Goal: Task Accomplishment & Management: Complete application form

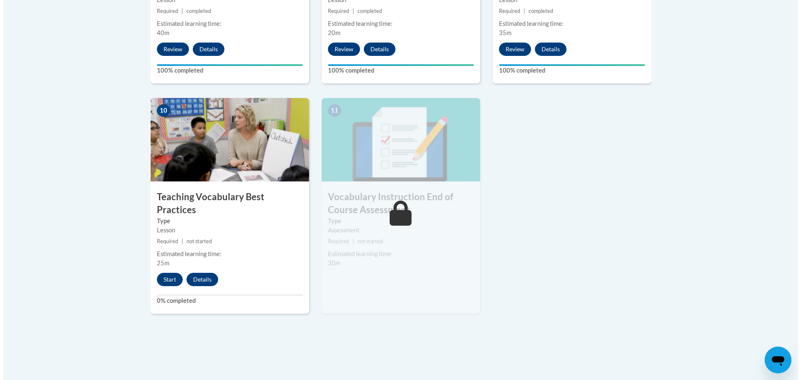
scroll to position [876, 0]
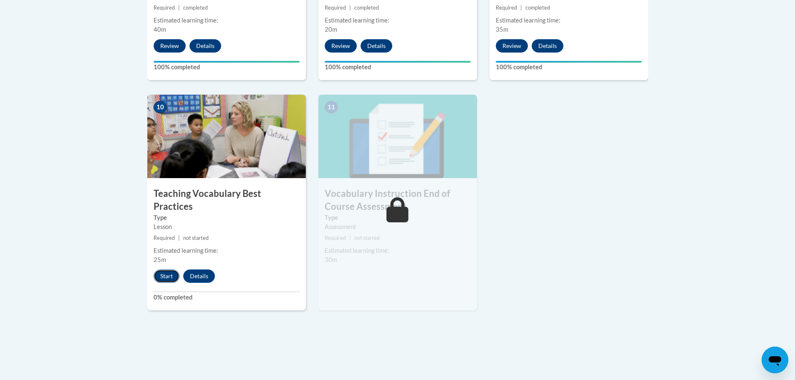
click at [164, 269] on button "Start" at bounding box center [167, 275] width 26 height 13
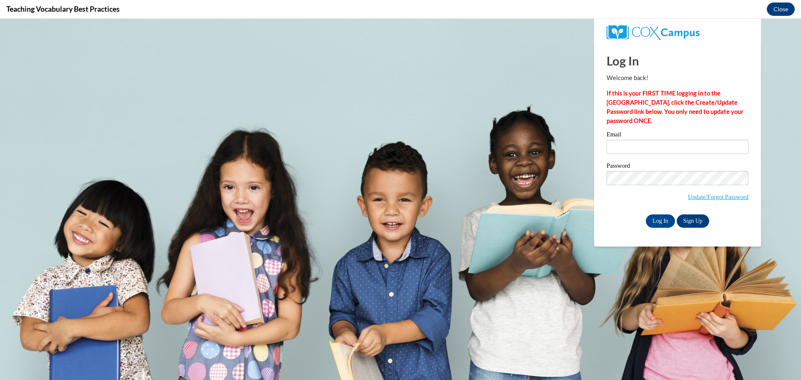
scroll to position [0, 0]
click at [637, 143] on input "Email" at bounding box center [677, 147] width 142 height 14
type input "hspingola@cedarburg.k12.wi.us"
click at [659, 221] on input "Log In" at bounding box center [660, 220] width 29 height 13
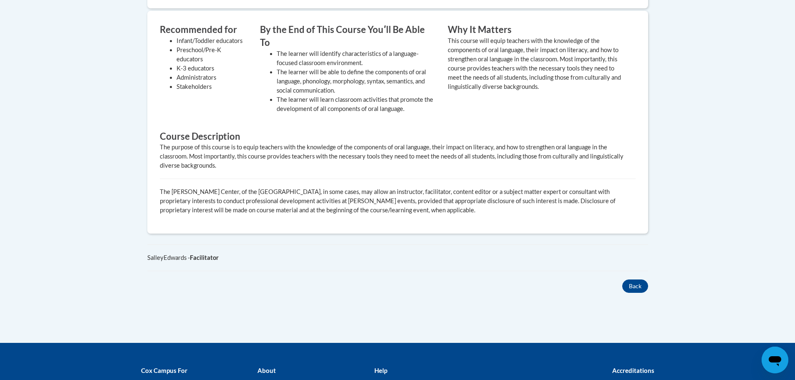
scroll to position [126, 0]
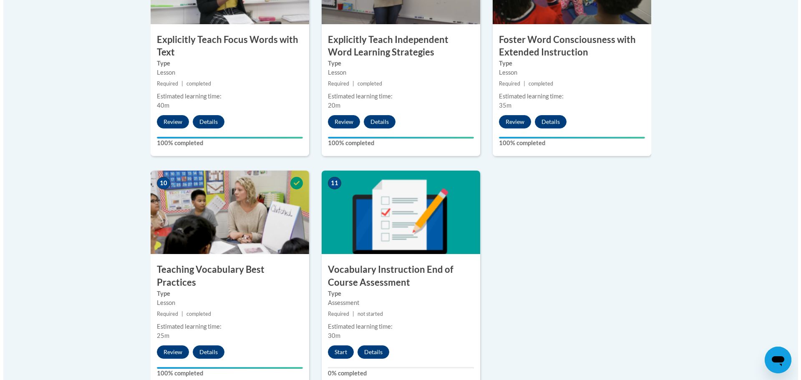
scroll to position [876, 0]
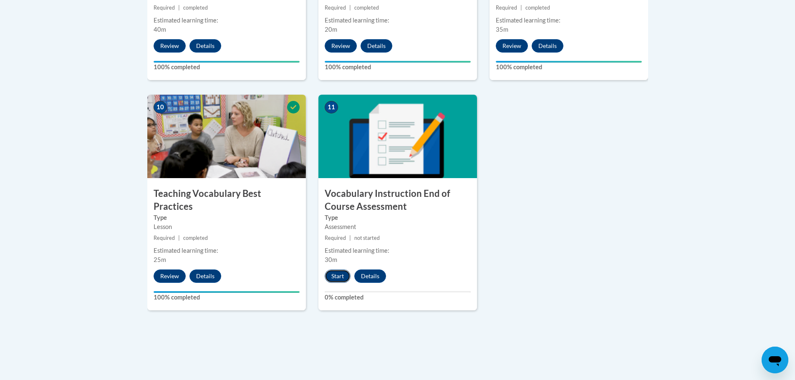
click at [337, 276] on button "Start" at bounding box center [338, 275] width 26 height 13
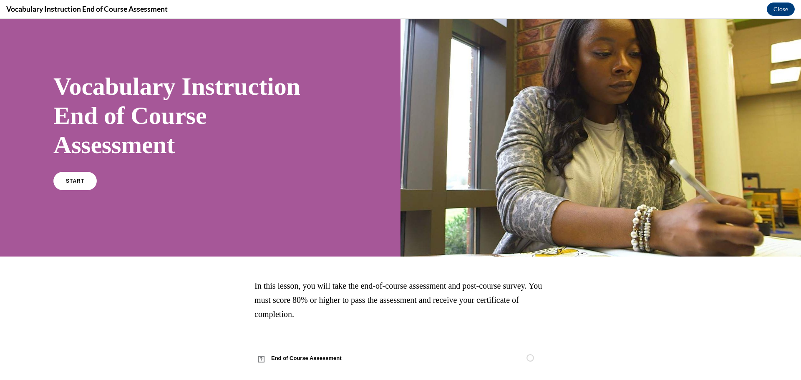
scroll to position [27, 0]
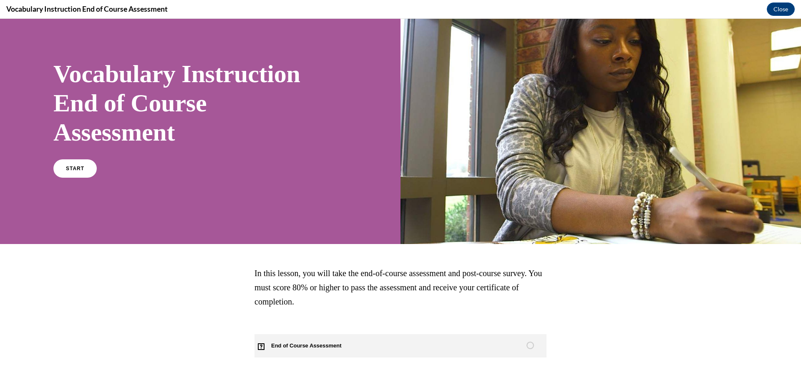
click at [324, 341] on span "End of Course Assessment" at bounding box center [310, 345] width 113 height 23
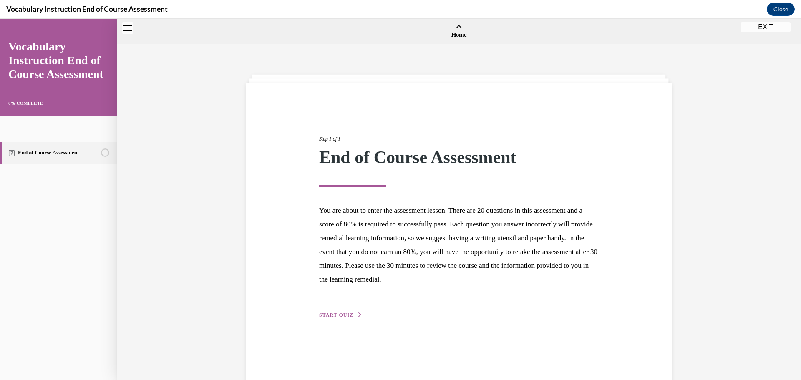
scroll to position [26, 0]
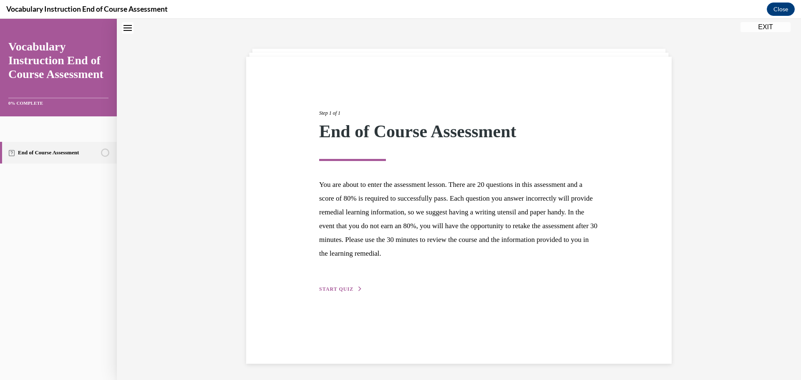
click at [335, 288] on span "START QUIZ" at bounding box center [336, 289] width 34 height 6
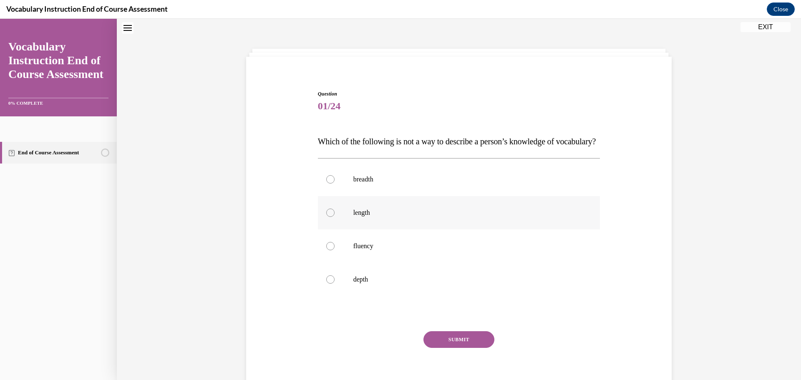
click at [365, 229] on label "length" at bounding box center [459, 212] width 282 height 33
click at [335, 217] on input "length" at bounding box center [330, 213] width 8 height 8
radio input "true"
click at [471, 348] on button "SUBMIT" at bounding box center [458, 339] width 71 height 17
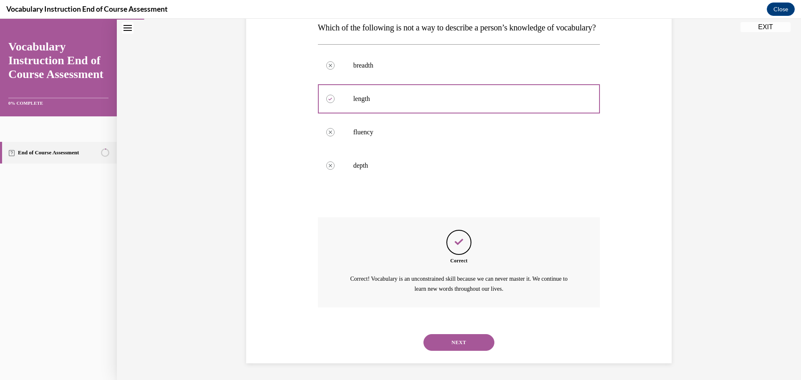
scroll to position [156, 0]
click at [465, 347] on button "NEXT" at bounding box center [458, 342] width 71 height 17
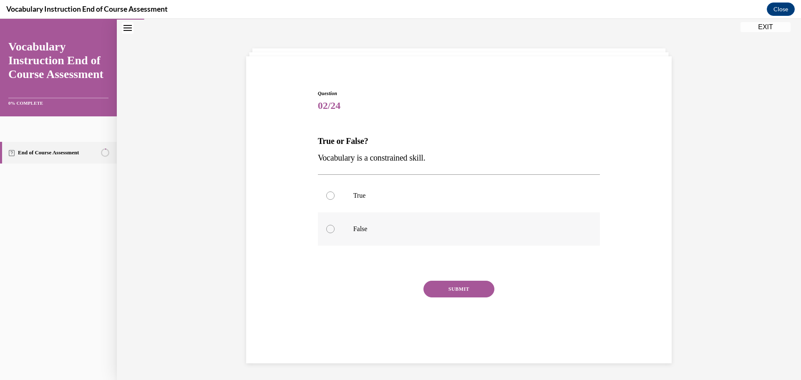
click at [419, 236] on label "False" at bounding box center [459, 228] width 282 height 33
click at [335, 233] on input "False" at bounding box center [330, 229] width 8 height 8
radio input "true"
click at [466, 294] on button "SUBMIT" at bounding box center [458, 289] width 71 height 17
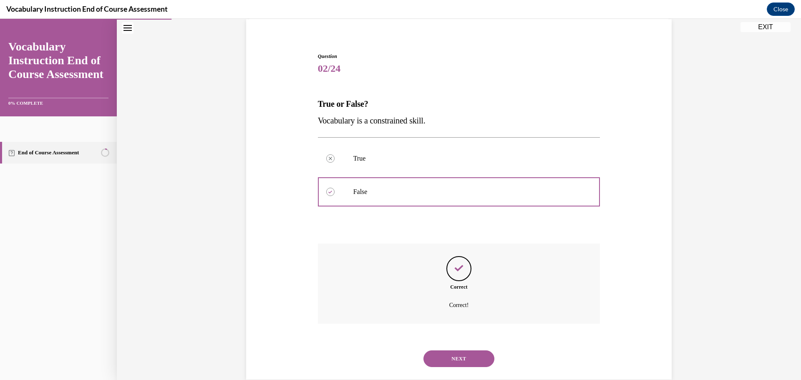
scroll to position [80, 0]
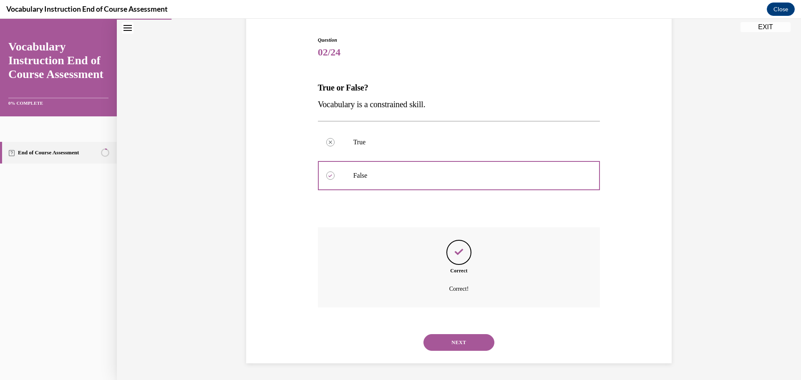
click at [463, 340] on button "NEXT" at bounding box center [458, 342] width 71 height 17
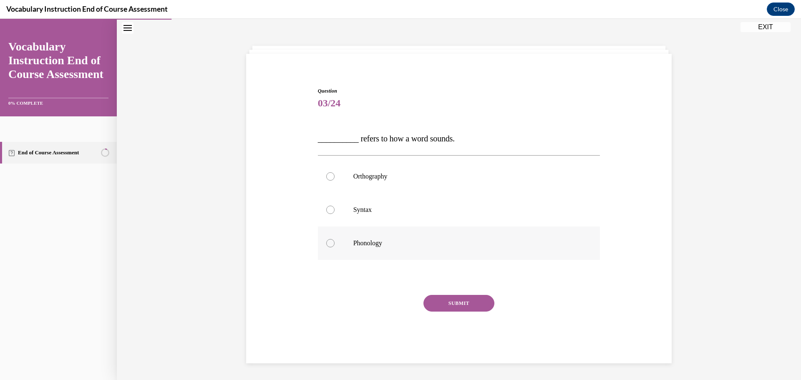
click at [350, 238] on label "Phonology" at bounding box center [459, 242] width 282 height 33
click at [335, 239] on input "Phonology" at bounding box center [330, 243] width 8 height 8
radio input "true"
click at [471, 299] on button "SUBMIT" at bounding box center [458, 303] width 71 height 17
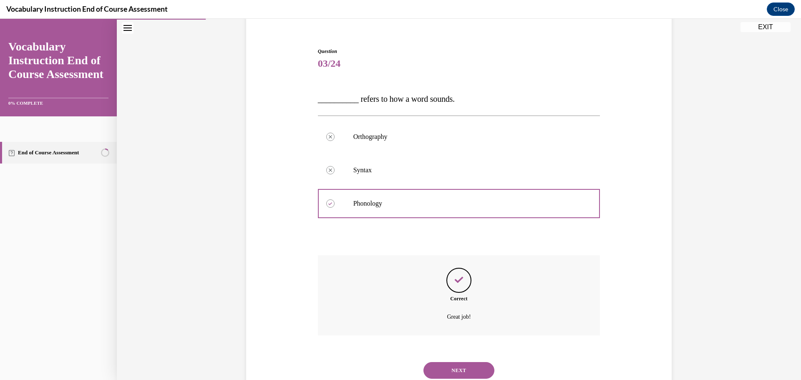
scroll to position [96, 0]
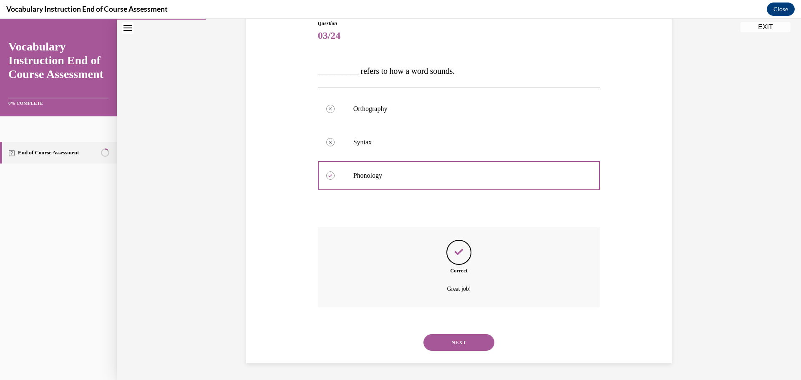
click at [461, 348] on button "NEXT" at bounding box center [458, 342] width 71 height 17
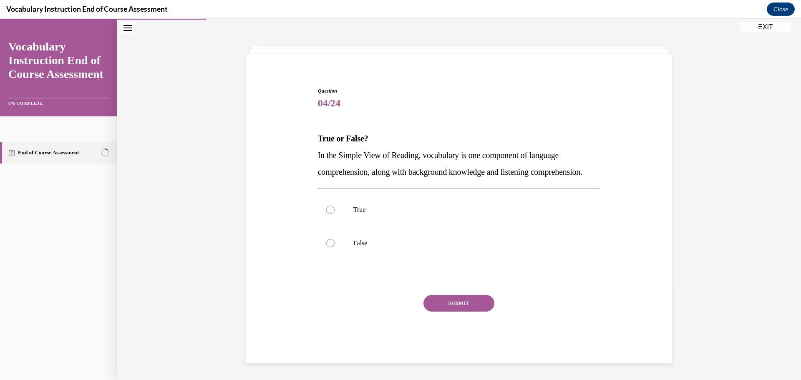
scroll to position [45, 0]
click at [451, 241] on p "False" at bounding box center [466, 243] width 226 height 8
click at [335, 241] on input "False" at bounding box center [330, 243] width 8 height 8
radio input "true"
click at [480, 308] on button "SUBMIT" at bounding box center [458, 303] width 71 height 17
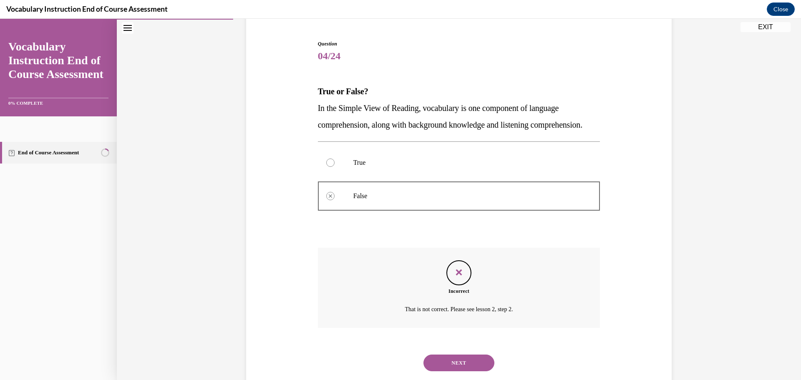
scroll to position [113, 0]
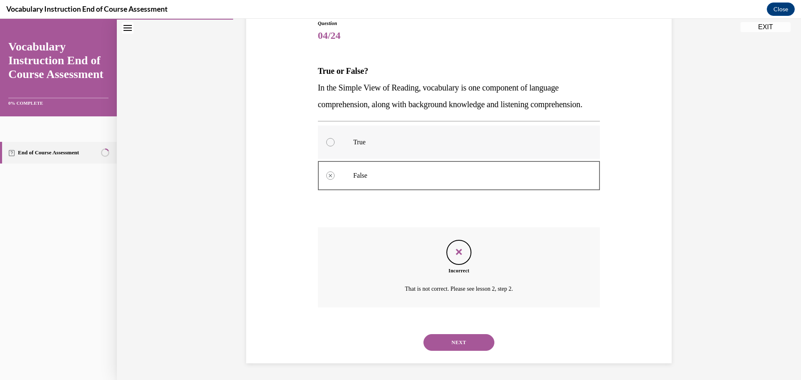
click at [377, 148] on label "True" at bounding box center [459, 142] width 282 height 33
click at [477, 346] on button "NEXT" at bounding box center [458, 342] width 71 height 17
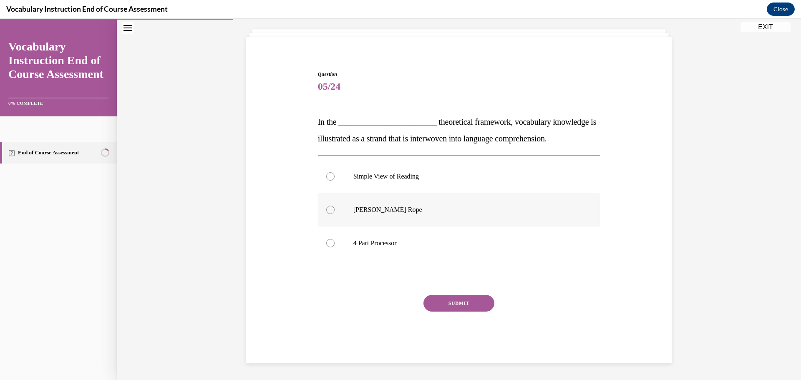
click at [360, 214] on p "[PERSON_NAME] Rope" at bounding box center [466, 210] width 226 height 8
click at [335, 214] on input "[PERSON_NAME] Rope" at bounding box center [330, 210] width 8 height 8
radio input "true"
click at [466, 301] on button "SUBMIT" at bounding box center [458, 303] width 71 height 17
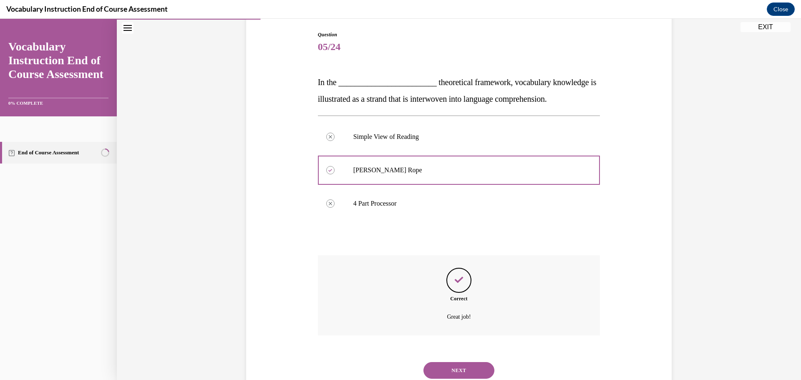
scroll to position [113, 0]
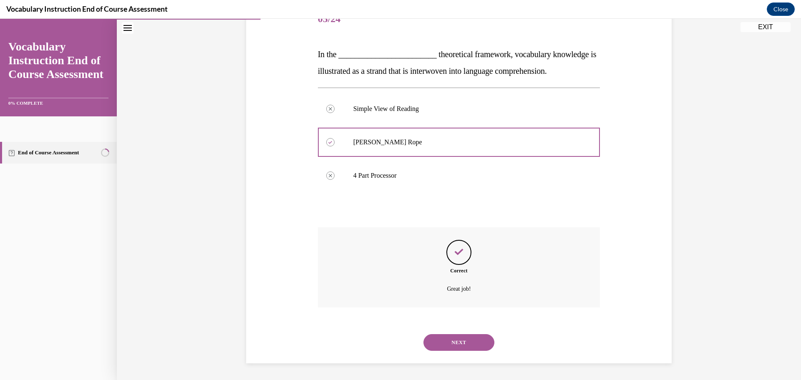
click at [469, 346] on button "NEXT" at bounding box center [458, 342] width 71 height 17
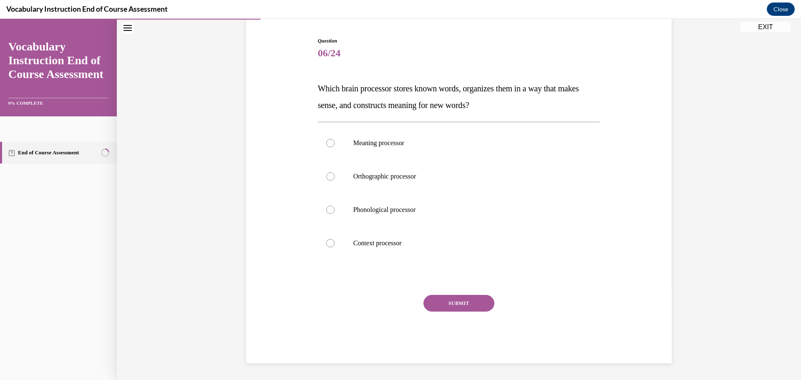
scroll to position [79, 0]
click at [399, 148] on label "Meaning processor" at bounding box center [459, 142] width 282 height 33
click at [335, 147] on input "Meaning processor" at bounding box center [330, 143] width 8 height 8
radio input "true"
click at [465, 298] on button "SUBMIT" at bounding box center [458, 303] width 71 height 17
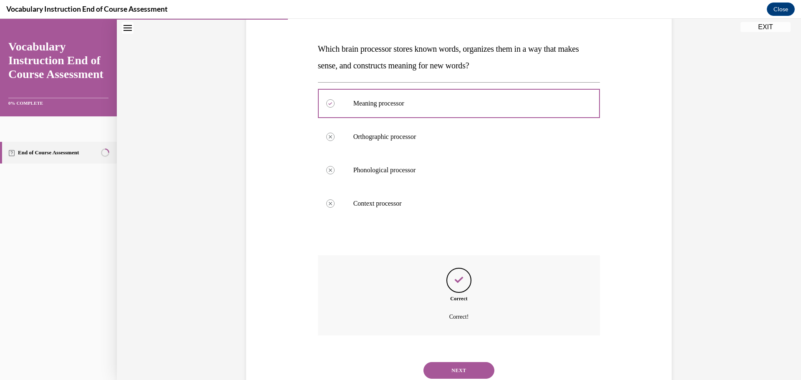
scroll to position [146, 0]
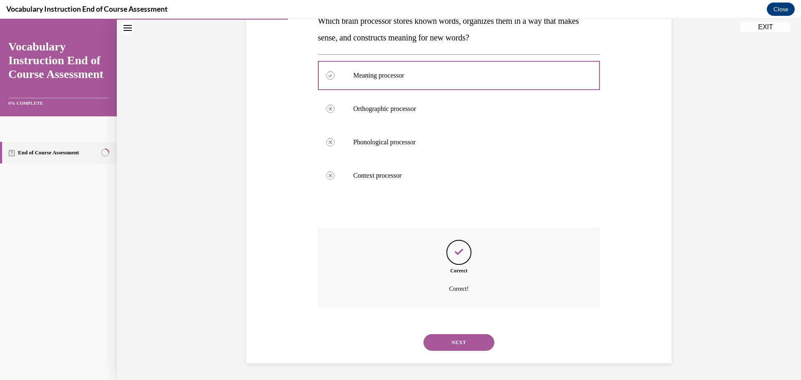
click at [459, 342] on button "NEXT" at bounding box center [458, 342] width 71 height 17
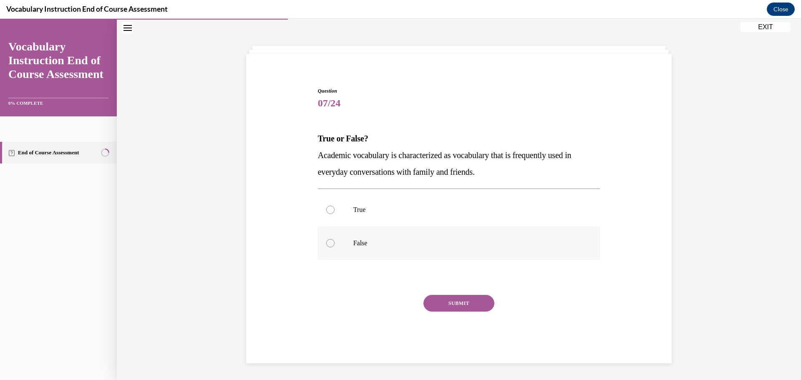
click at [353, 246] on p "False" at bounding box center [466, 243] width 226 height 8
click at [335, 246] on input "False" at bounding box center [330, 243] width 8 height 8
radio input "true"
click at [447, 306] on button "SUBMIT" at bounding box center [458, 303] width 71 height 17
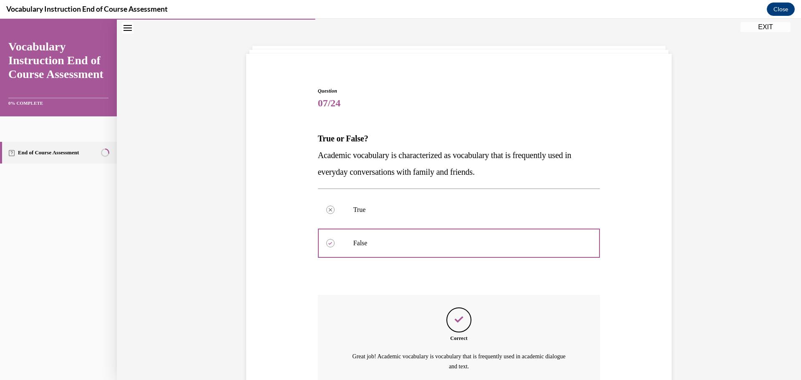
scroll to position [106, 0]
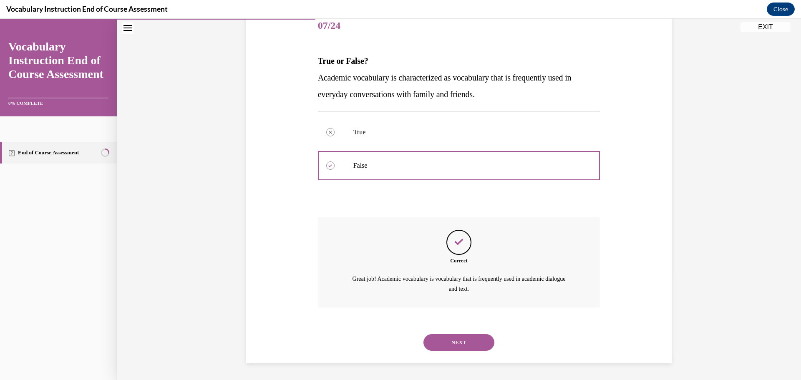
click at [474, 343] on button "NEXT" at bounding box center [458, 342] width 71 height 17
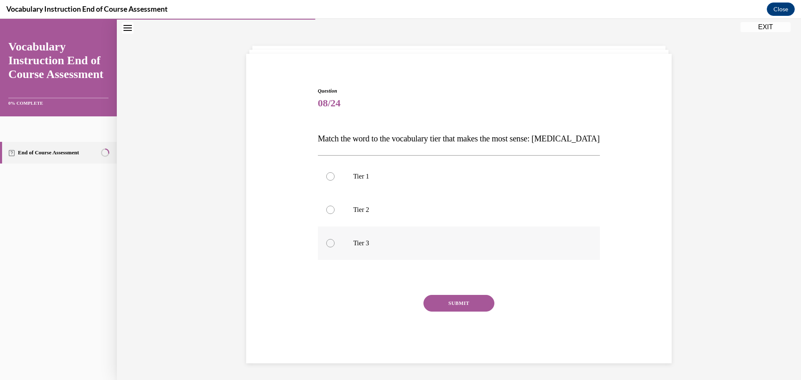
click at [391, 245] on p "Tier 3" at bounding box center [466, 243] width 226 height 8
click at [335, 245] on input "Tier 3" at bounding box center [330, 243] width 8 height 8
radio input "true"
click at [482, 306] on button "SUBMIT" at bounding box center [458, 303] width 71 height 17
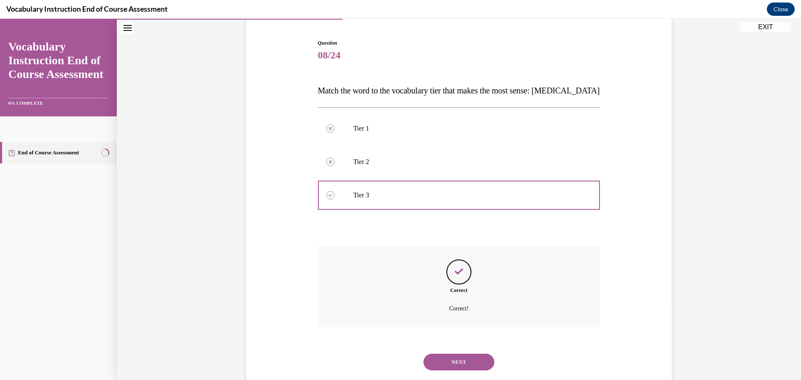
scroll to position [96, 0]
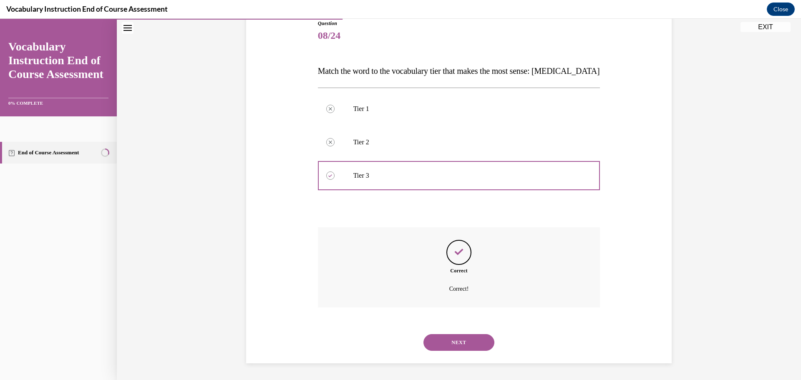
click at [464, 344] on button "NEXT" at bounding box center [458, 342] width 71 height 17
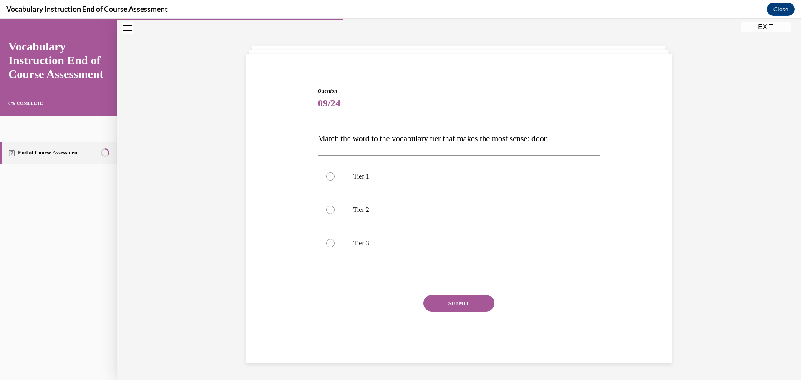
scroll to position [29, 0]
click at [446, 174] on p "Tier 1" at bounding box center [466, 176] width 226 height 8
click at [335, 174] on input "Tier 1" at bounding box center [330, 176] width 8 height 8
radio input "true"
click at [475, 304] on button "SUBMIT" at bounding box center [458, 303] width 71 height 17
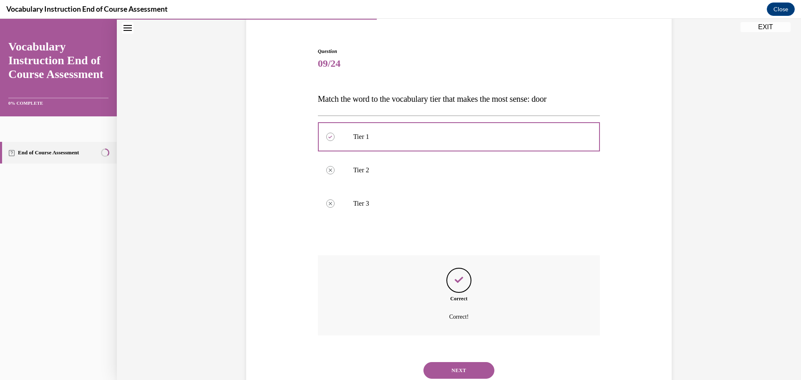
scroll to position [96, 0]
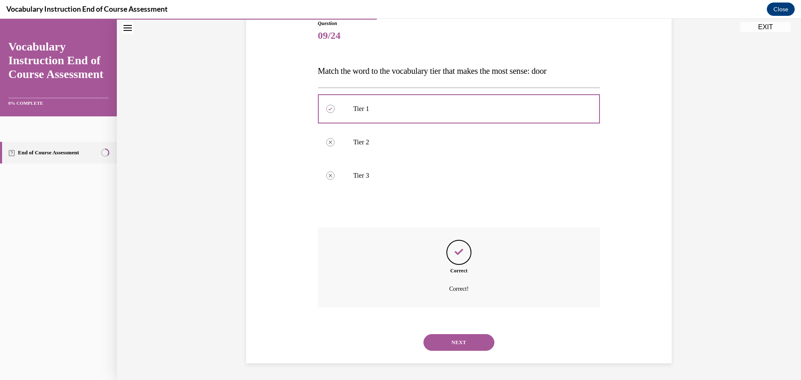
click at [473, 340] on button "NEXT" at bounding box center [458, 342] width 71 height 17
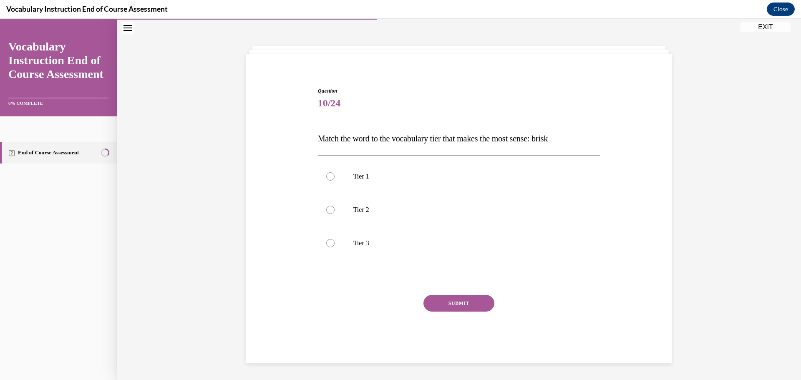
scroll to position [29, 0]
click at [437, 201] on label "Tier 2" at bounding box center [459, 209] width 282 height 33
click at [335, 206] on input "Tier 2" at bounding box center [330, 210] width 8 height 8
radio input "true"
click at [471, 304] on button "SUBMIT" at bounding box center [458, 303] width 71 height 17
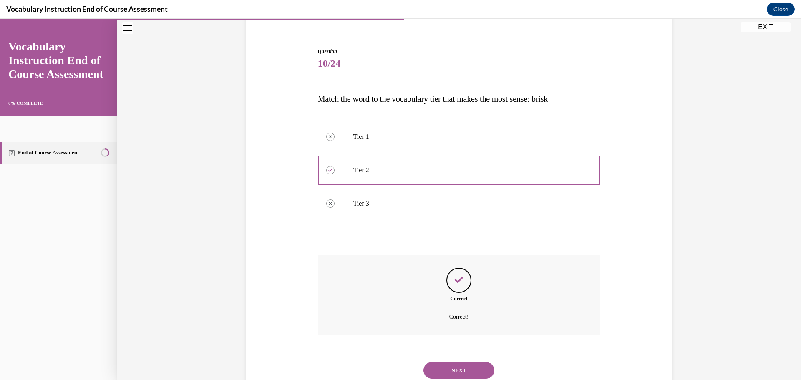
scroll to position [96, 0]
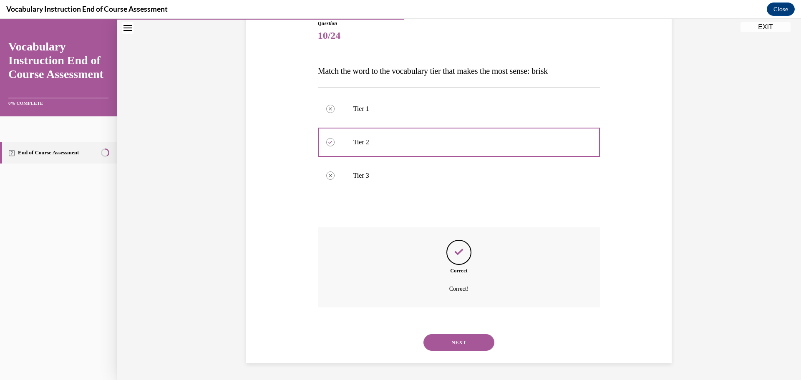
click at [467, 343] on button "NEXT" at bounding box center [458, 342] width 71 height 17
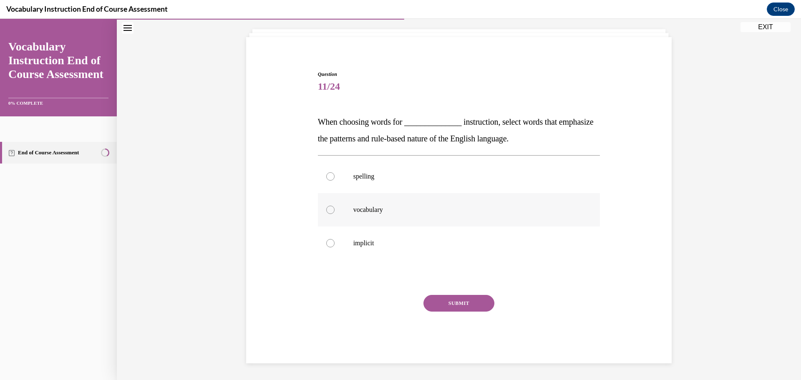
click at [418, 220] on label "vocabulary" at bounding box center [459, 209] width 282 height 33
click at [335, 214] on input "vocabulary" at bounding box center [330, 210] width 8 height 8
radio input "true"
click at [448, 304] on button "SUBMIT" at bounding box center [458, 303] width 71 height 17
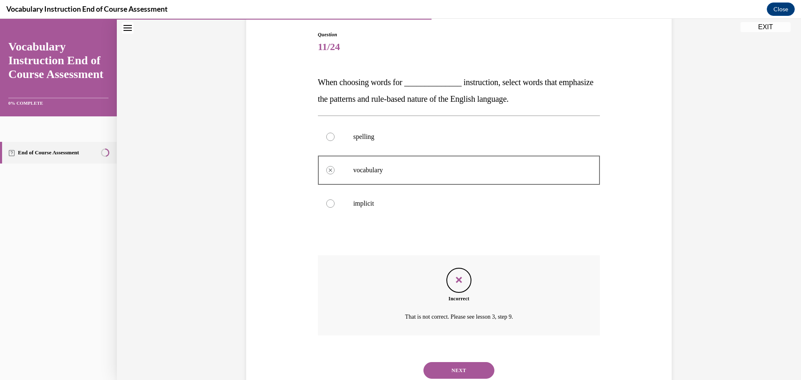
scroll to position [113, 0]
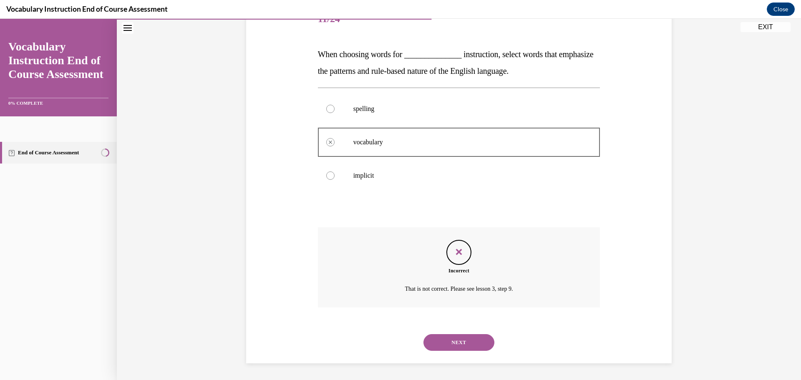
click at [473, 347] on button "NEXT" at bounding box center [458, 342] width 71 height 17
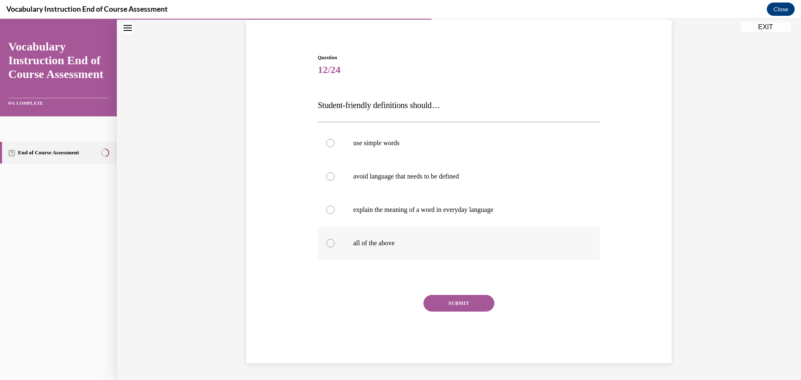
click at [327, 239] on div at bounding box center [330, 243] width 8 height 8
click at [327, 239] on input "all of the above" at bounding box center [330, 243] width 8 height 8
radio input "true"
click at [467, 302] on button "SUBMIT" at bounding box center [458, 303] width 71 height 17
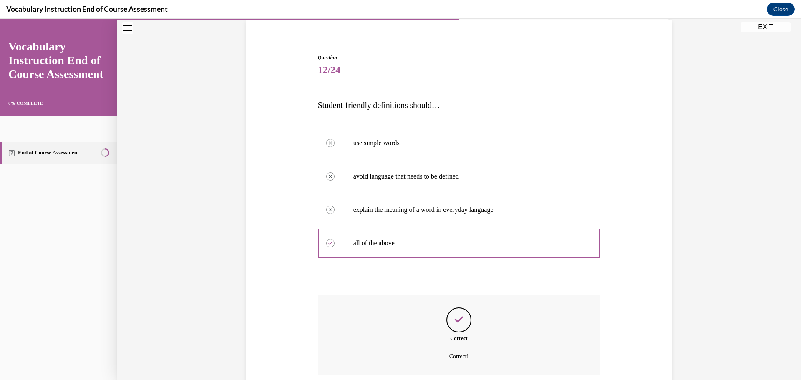
scroll to position [130, 0]
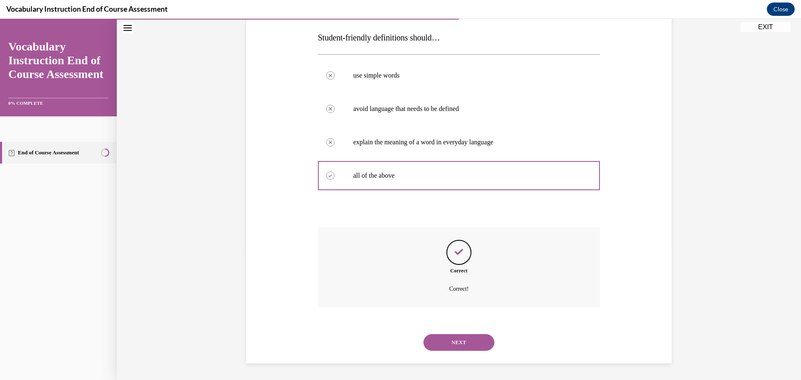
click at [471, 343] on button "NEXT" at bounding box center [458, 342] width 71 height 17
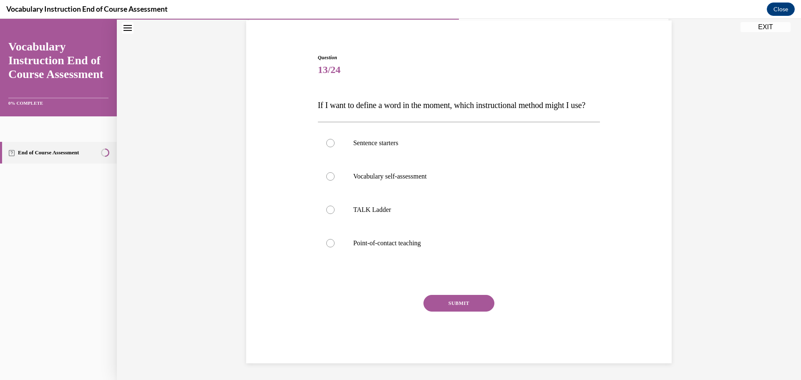
scroll to position [79, 0]
click at [475, 254] on label "Point-of-contact teaching" at bounding box center [459, 242] width 282 height 33
click at [335, 247] on input "Point-of-contact teaching" at bounding box center [330, 243] width 8 height 8
radio input "true"
click at [470, 307] on button "SUBMIT" at bounding box center [458, 303] width 71 height 17
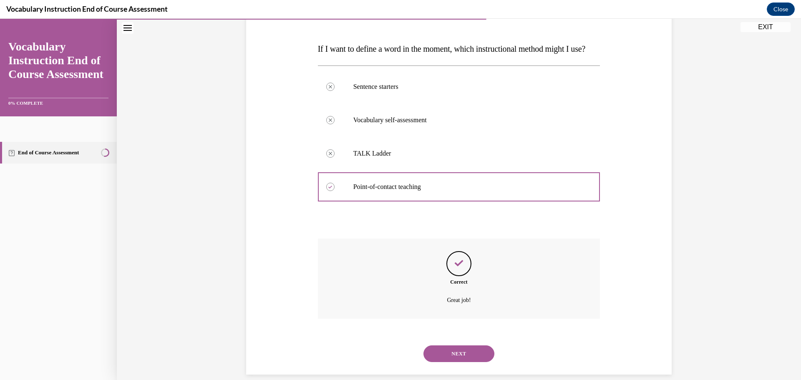
scroll to position [146, 0]
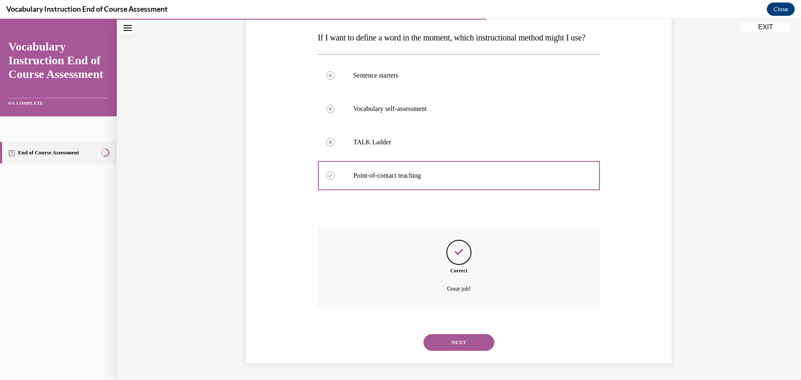
click at [479, 343] on button "NEXT" at bounding box center [458, 342] width 71 height 17
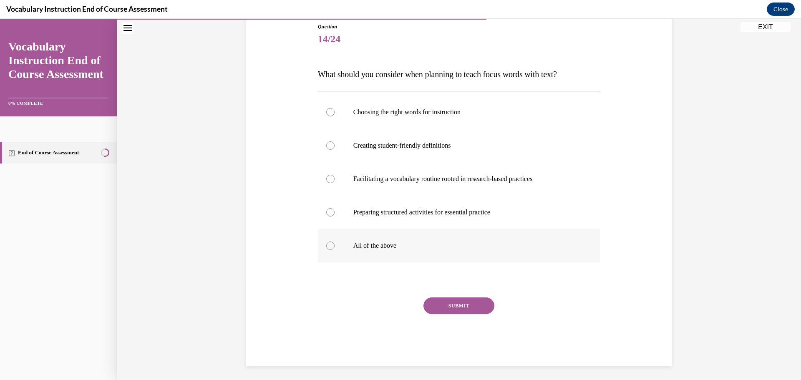
click at [373, 253] on label "All of the above" at bounding box center [459, 245] width 282 height 33
click at [335, 250] on input "All of the above" at bounding box center [330, 246] width 8 height 8
radio input "true"
click at [473, 305] on button "SUBMIT" at bounding box center [458, 305] width 71 height 17
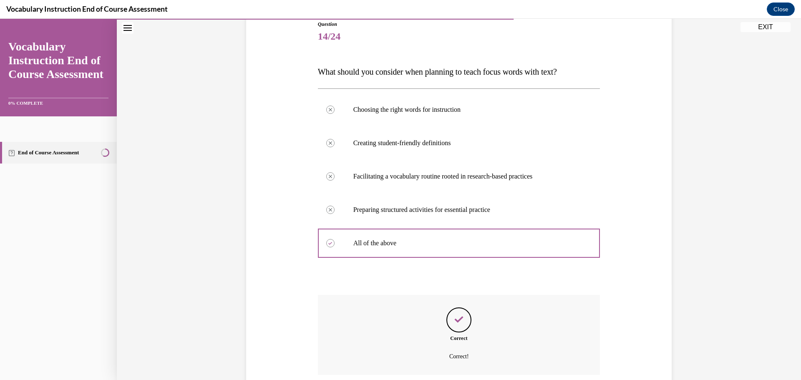
scroll to position [163, 0]
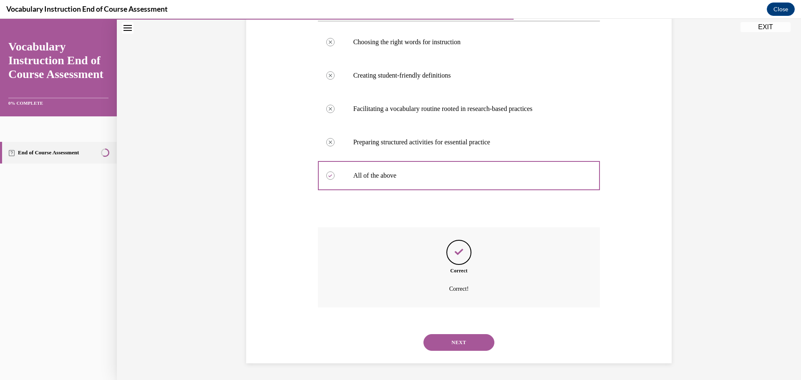
click at [459, 347] on button "NEXT" at bounding box center [458, 342] width 71 height 17
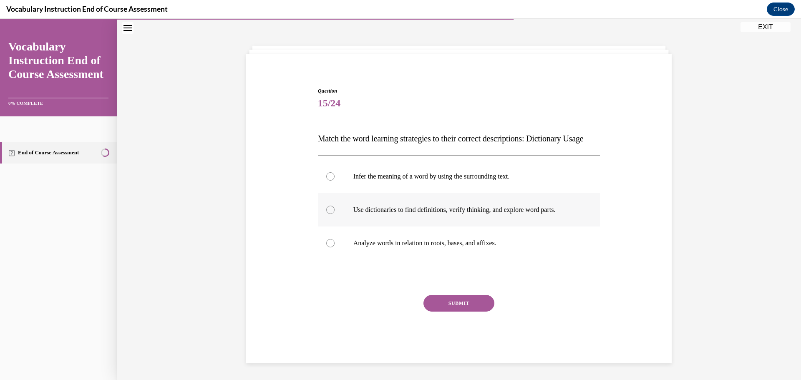
click at [390, 212] on p "Use dictionaries to find definitions, verify thinking, and explore word parts." at bounding box center [466, 210] width 226 height 8
click at [335, 212] on input "Use dictionaries to find definitions, verify thinking, and explore word parts." at bounding box center [330, 210] width 8 height 8
radio input "true"
click at [455, 311] on button "SUBMIT" at bounding box center [458, 303] width 71 height 17
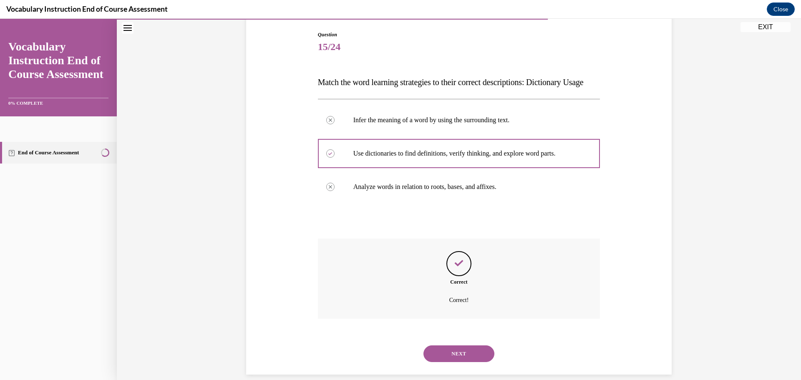
scroll to position [113, 0]
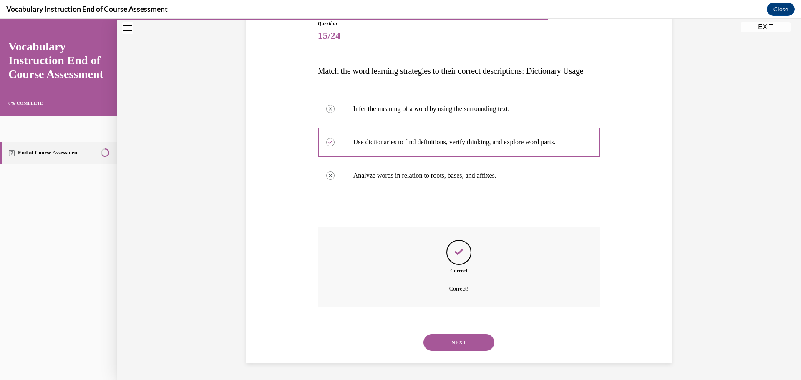
click at [468, 340] on button "NEXT" at bounding box center [458, 342] width 71 height 17
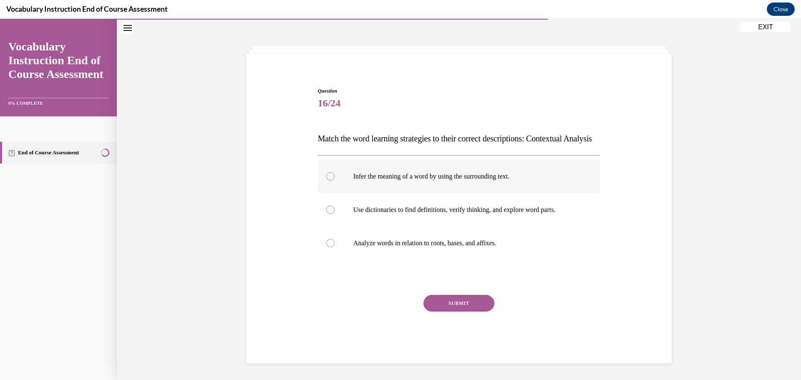
click at [436, 169] on label "Infer the meaning of a word by using the surrounding text." at bounding box center [459, 176] width 282 height 33
click at [335, 172] on input "Infer the meaning of a word by using the surrounding text." at bounding box center [330, 176] width 8 height 8
radio input "true"
click at [456, 308] on button "SUBMIT" at bounding box center [458, 303] width 71 height 17
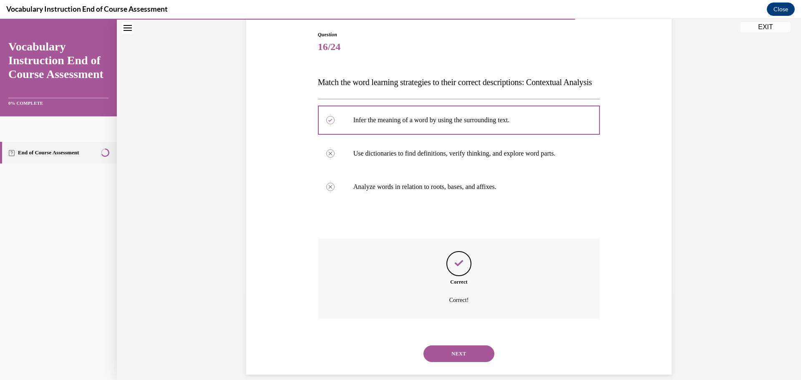
scroll to position [113, 0]
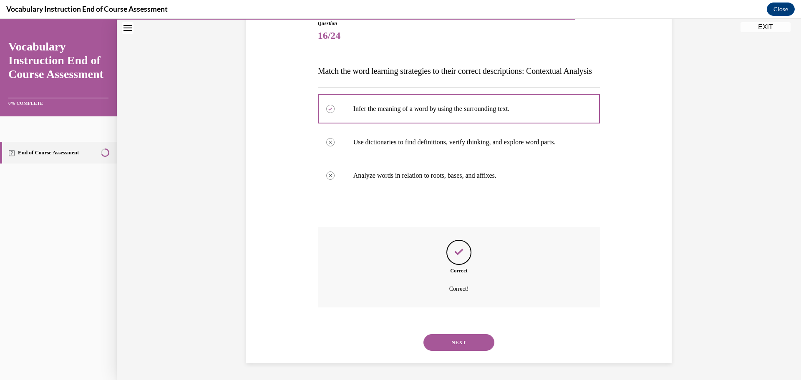
click at [469, 350] on button "NEXT" at bounding box center [458, 342] width 71 height 17
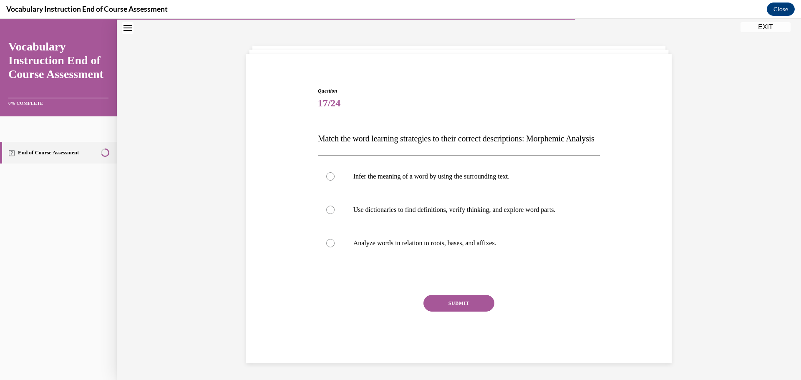
scroll to position [45, 0]
click at [451, 241] on p "Analyze words in relation to roots, bases, and affixes." at bounding box center [466, 243] width 226 height 8
click at [335, 241] on input "Analyze words in relation to roots, bases, and affixes." at bounding box center [330, 243] width 8 height 8
radio input "true"
click at [473, 305] on button "SUBMIT" at bounding box center [458, 303] width 71 height 17
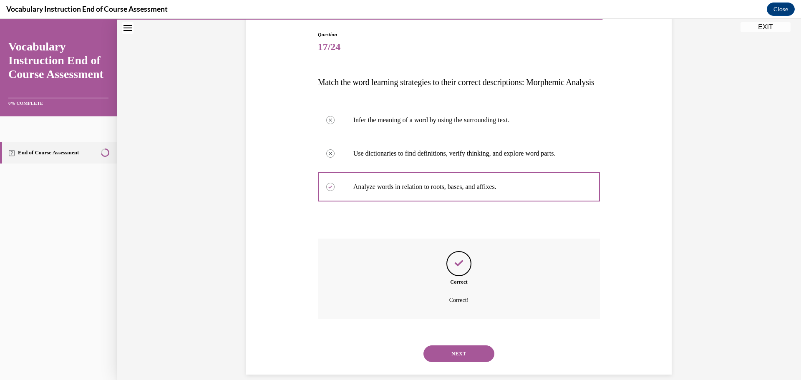
scroll to position [113, 0]
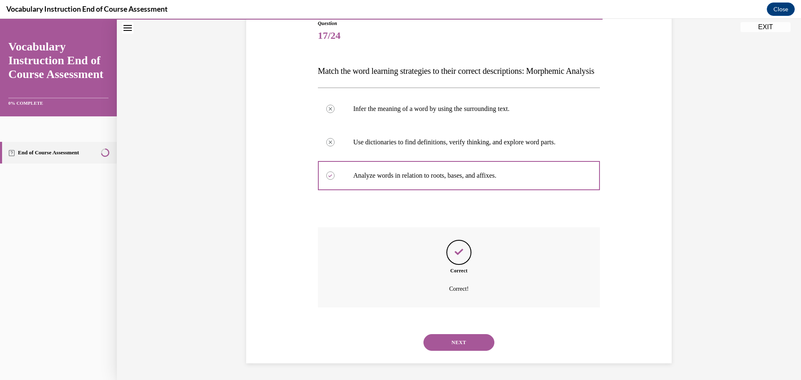
click at [450, 340] on button "NEXT" at bounding box center [458, 342] width 71 height 17
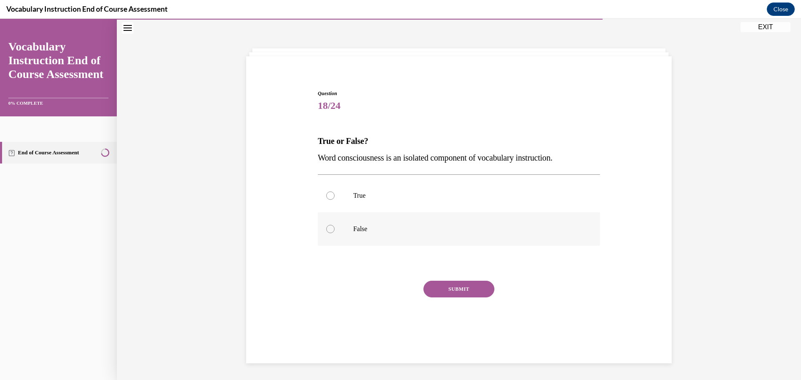
click at [346, 229] on label "False" at bounding box center [459, 228] width 282 height 33
click at [335, 229] on input "False" at bounding box center [330, 229] width 8 height 8
radio input "true"
click at [466, 294] on button "SUBMIT" at bounding box center [458, 289] width 71 height 17
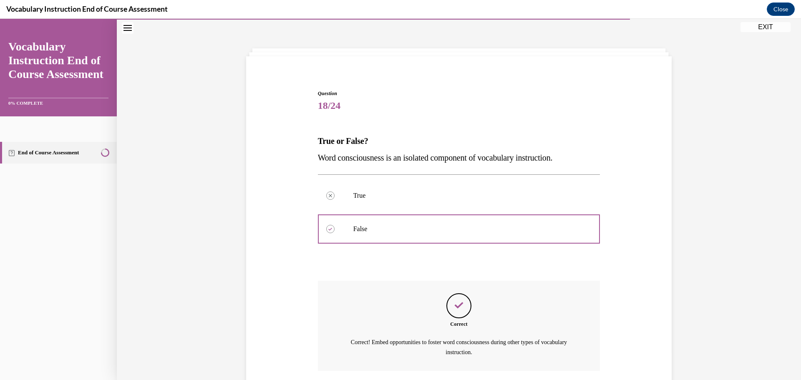
scroll to position [90, 0]
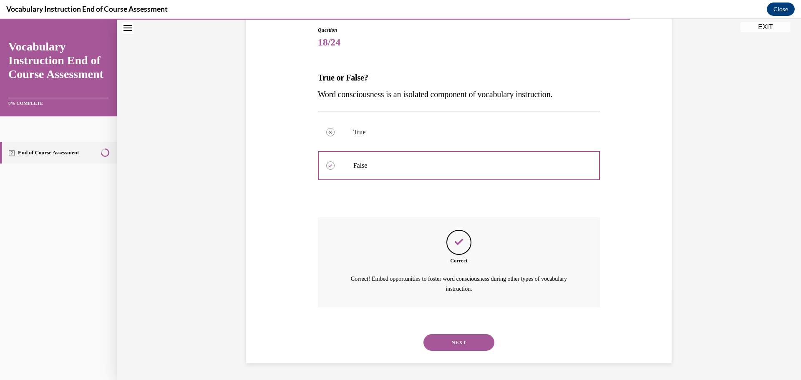
click at [461, 349] on button "NEXT" at bounding box center [458, 342] width 71 height 17
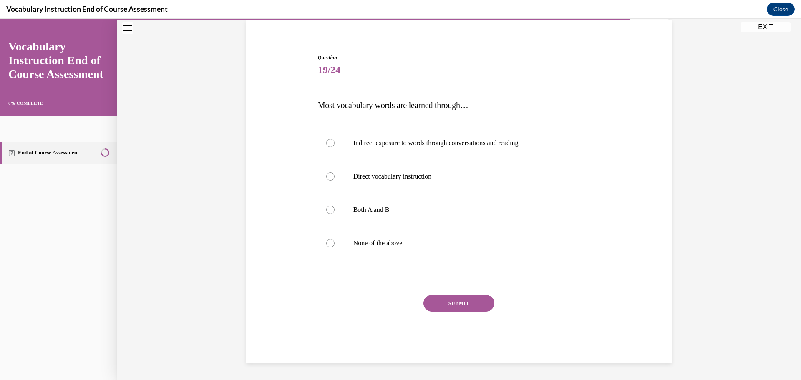
scroll to position [62, 0]
click at [441, 208] on p "Both A and B" at bounding box center [466, 210] width 226 height 8
click at [335, 208] on input "Both A and B" at bounding box center [330, 210] width 8 height 8
radio input "true"
click at [462, 307] on button "SUBMIT" at bounding box center [458, 303] width 71 height 17
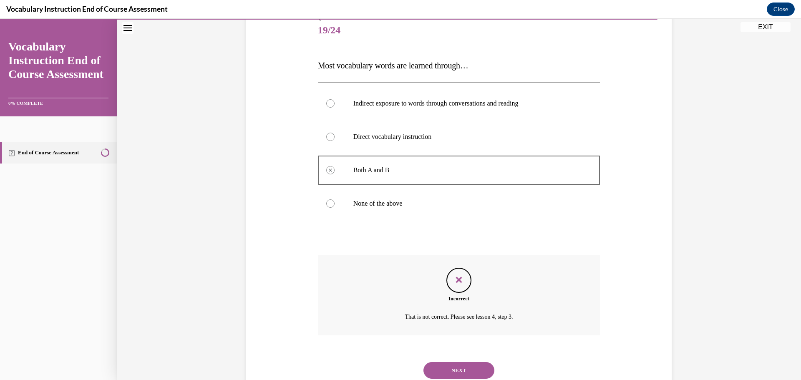
scroll to position [130, 0]
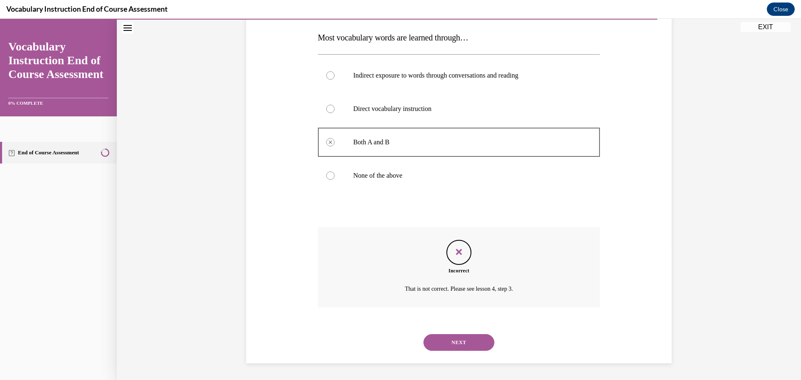
click at [468, 346] on button "NEXT" at bounding box center [458, 342] width 71 height 17
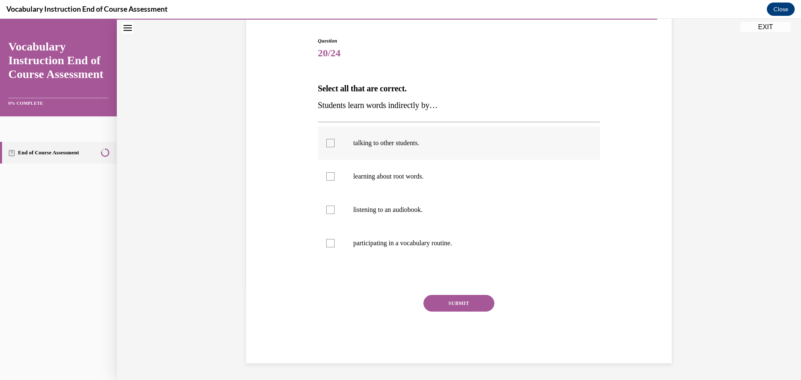
click at [435, 149] on label "talking to other students." at bounding box center [459, 142] width 282 height 33
click at [335, 147] on input "talking to other students." at bounding box center [330, 143] width 8 height 8
checkbox input "true"
click at [410, 204] on label "listening to an audiobook." at bounding box center [459, 209] width 282 height 33
click at [335, 206] on input "listening to an audiobook." at bounding box center [330, 210] width 8 height 8
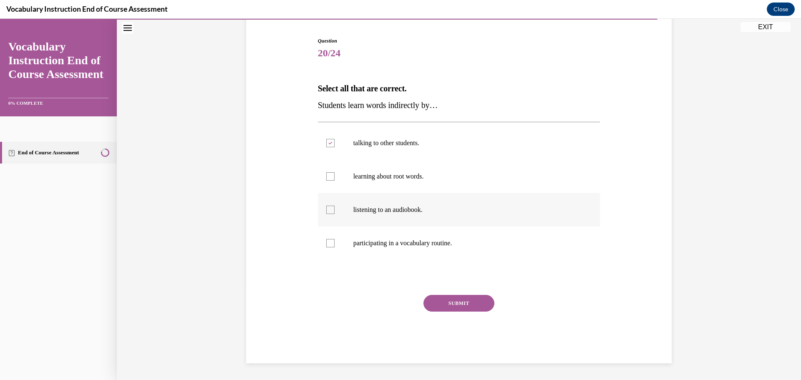
checkbox input "true"
click at [470, 306] on button "SUBMIT" at bounding box center [458, 303] width 71 height 17
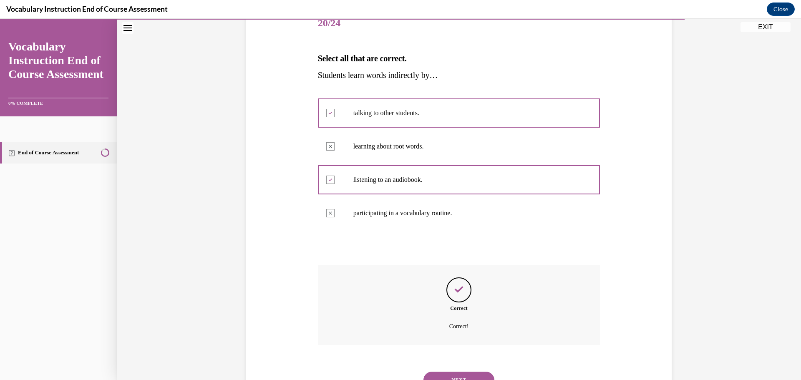
scroll to position [146, 0]
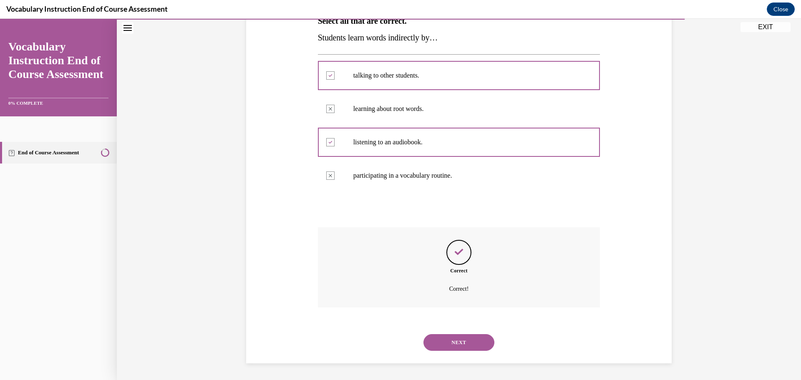
click at [463, 340] on button "NEXT" at bounding box center [458, 342] width 71 height 17
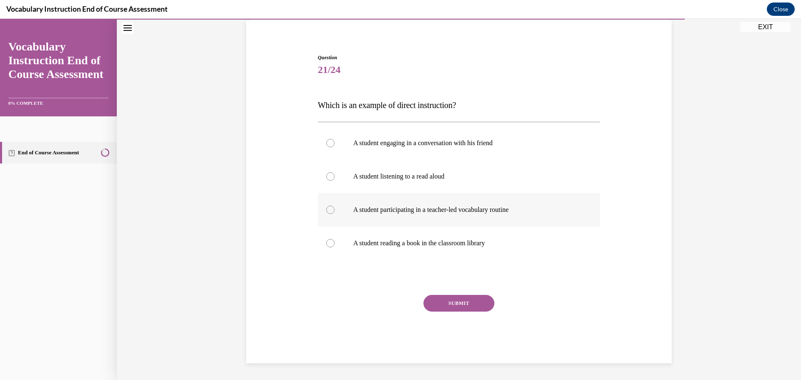
click at [481, 216] on label "A student participating in a teacher-led vocabulary routine" at bounding box center [459, 209] width 282 height 33
click at [335, 214] on input "A student participating in a teacher-led vocabulary routine" at bounding box center [330, 210] width 8 height 8
radio input "true"
click at [472, 301] on button "SUBMIT" at bounding box center [458, 303] width 71 height 17
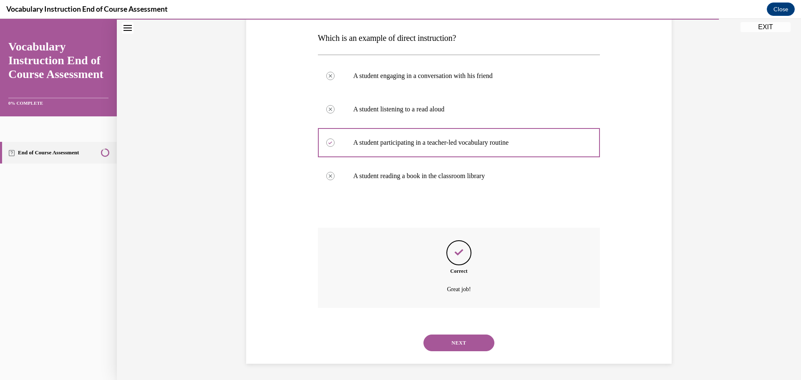
scroll to position [130, 0]
click at [474, 343] on button "NEXT" at bounding box center [458, 342] width 71 height 17
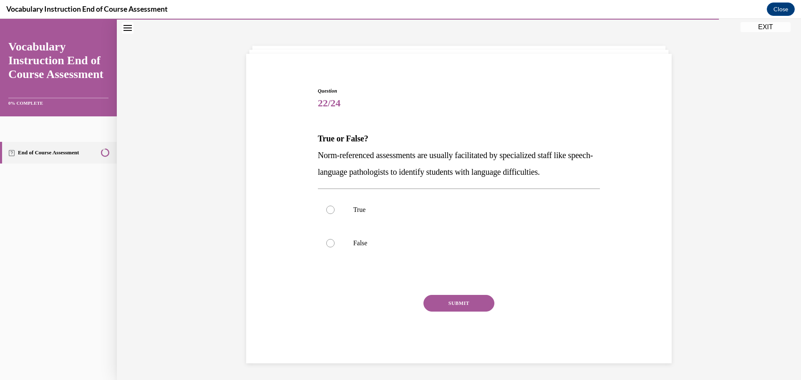
scroll to position [29, 0]
click at [451, 213] on p "True" at bounding box center [466, 210] width 226 height 8
click at [335, 213] on input "True" at bounding box center [330, 210] width 8 height 8
radio input "true"
click at [480, 300] on button "SUBMIT" at bounding box center [458, 303] width 71 height 17
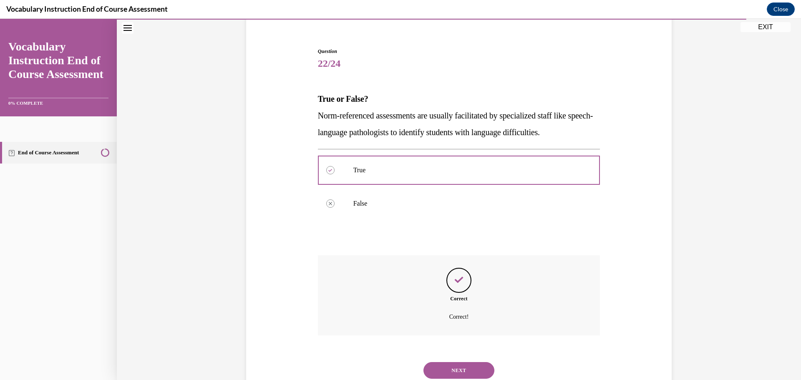
scroll to position [96, 0]
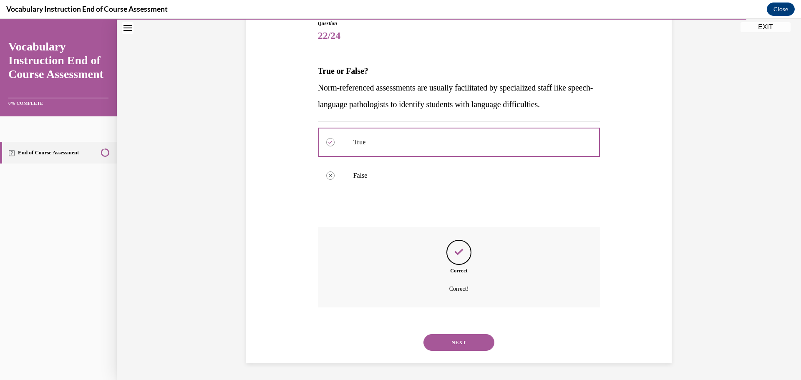
click at [464, 342] on button "NEXT" at bounding box center [458, 342] width 71 height 17
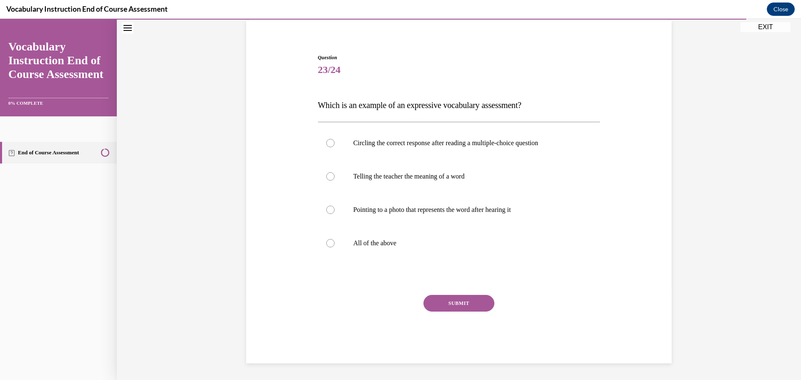
scroll to position [62, 0]
drag, startPoint x: 389, startPoint y: 175, endPoint x: 396, endPoint y: 183, distance: 10.4
click at [390, 176] on p "Telling the teacher the meaning of a word" at bounding box center [466, 176] width 226 height 8
click at [327, 175] on div at bounding box center [330, 176] width 8 height 8
click at [327, 175] on input "Telling the teacher the meaning of a word" at bounding box center [330, 176] width 8 height 8
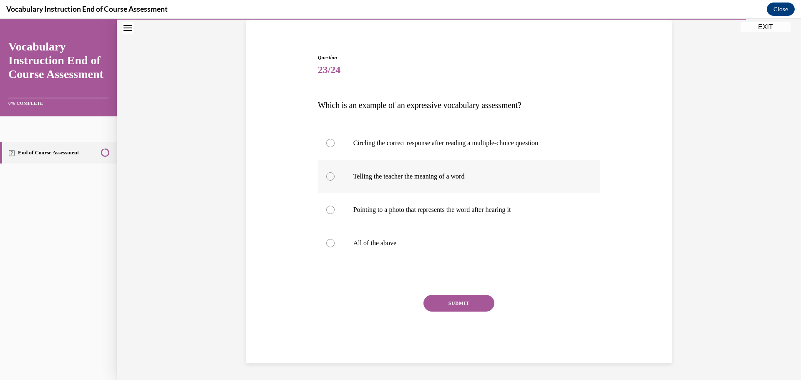
radio input "true"
click at [462, 300] on button "SUBMIT" at bounding box center [458, 303] width 71 height 17
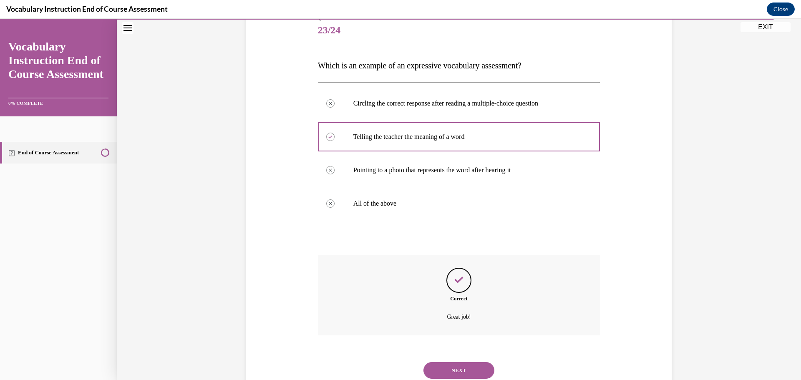
scroll to position [130, 0]
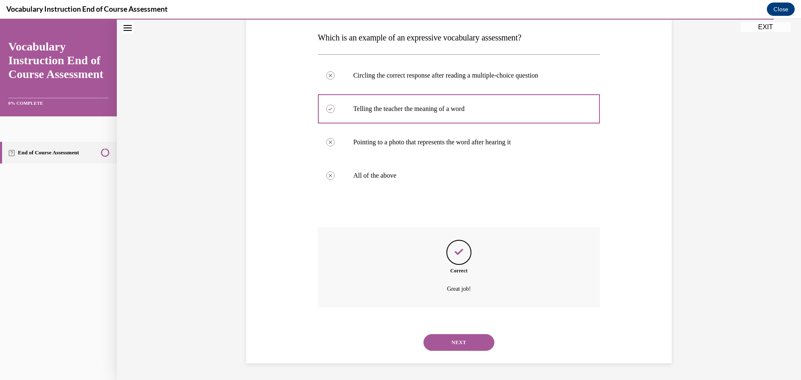
click at [466, 347] on button "NEXT" at bounding box center [458, 342] width 71 height 17
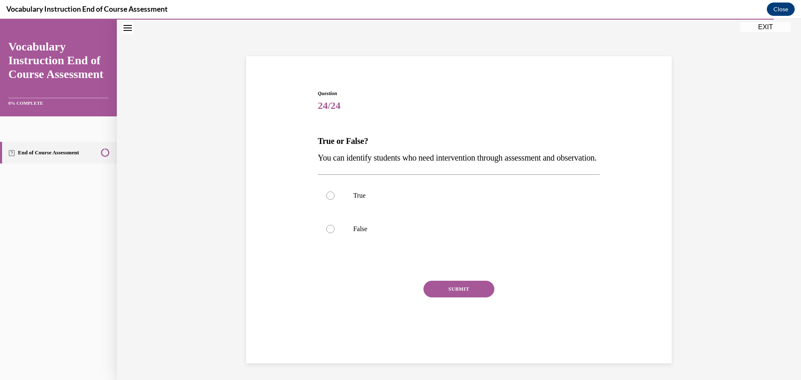
scroll to position [29, 0]
click at [406, 200] on p "True" at bounding box center [466, 195] width 226 height 8
click at [335, 200] on input "True" at bounding box center [330, 195] width 8 height 8
radio input "true"
click at [468, 297] on button "SUBMIT" at bounding box center [458, 289] width 71 height 17
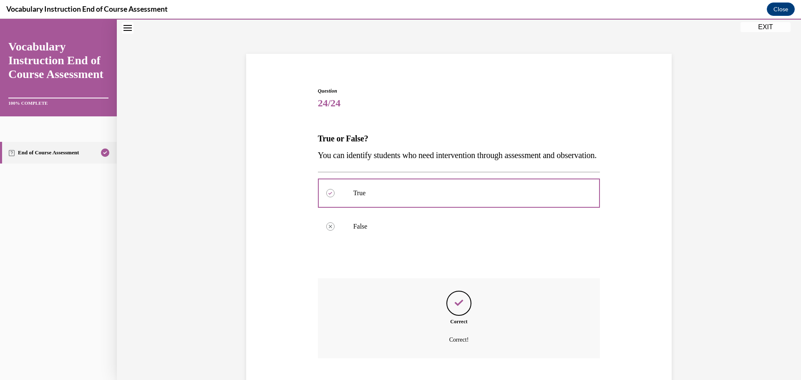
scroll to position [96, 0]
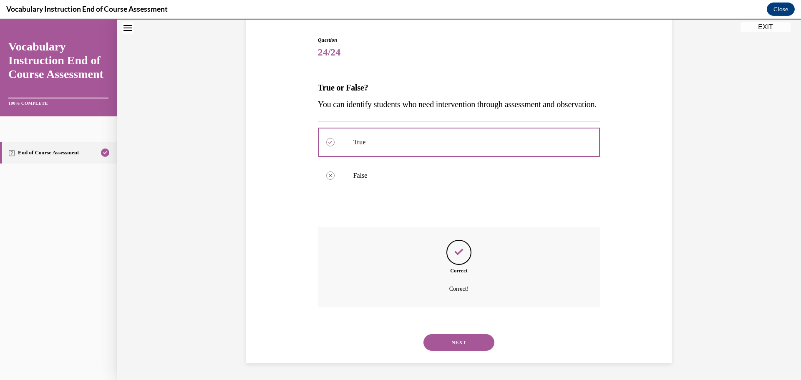
click at [477, 343] on button "NEXT" at bounding box center [458, 342] width 71 height 17
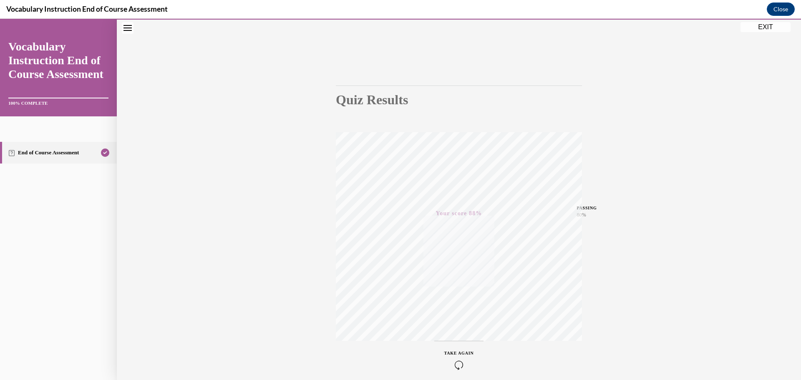
scroll to position [66, 0]
drag, startPoint x: 766, startPoint y: 29, endPoint x: 681, endPoint y: 226, distance: 214.5
click at [766, 29] on button "EXIT" at bounding box center [765, 27] width 50 height 10
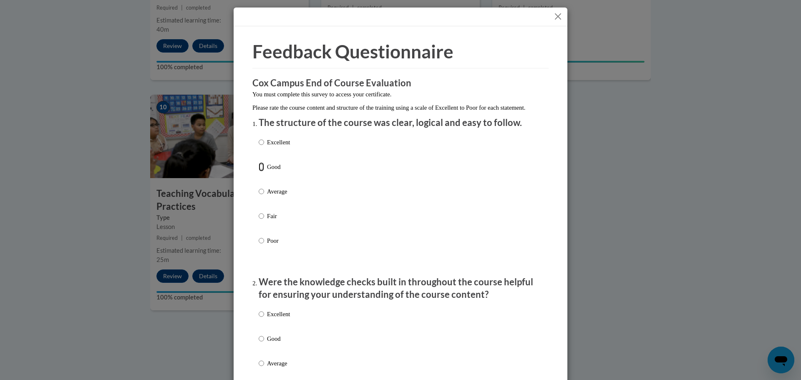
click at [261, 171] on input "Good" at bounding box center [261, 166] width 5 height 9
radio input "true"
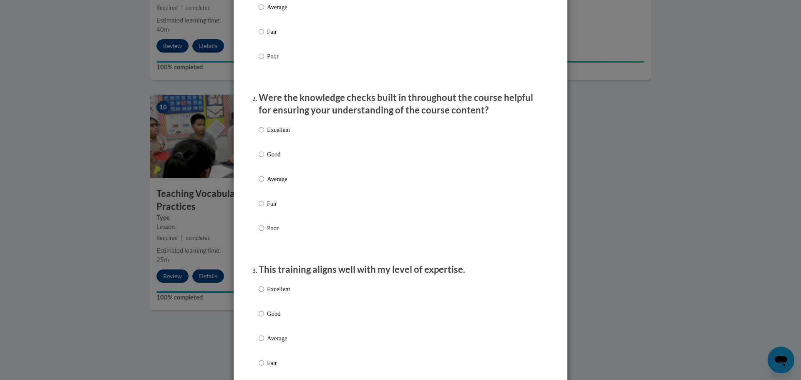
scroll to position [209, 0]
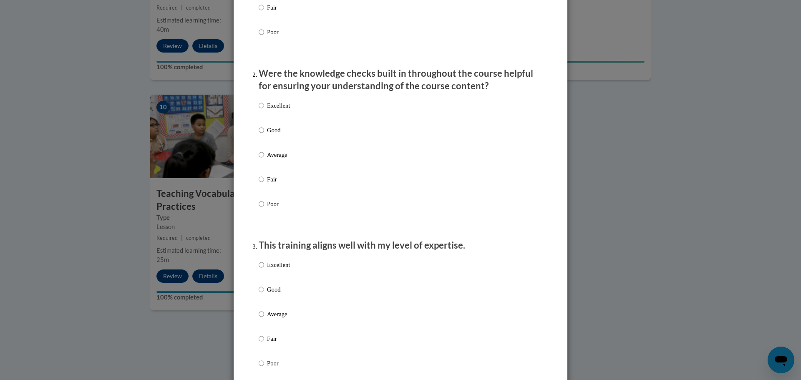
click at [275, 159] on p "Average" at bounding box center [278, 154] width 23 height 9
click at [264, 159] on input "Average" at bounding box center [261, 154] width 5 height 9
radio input "true"
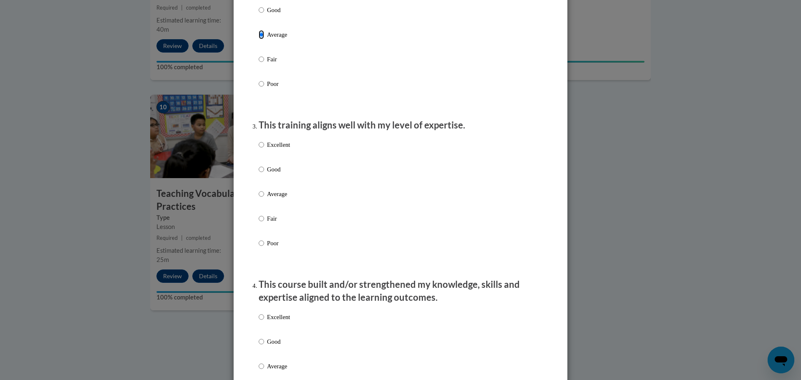
scroll to position [375, 0]
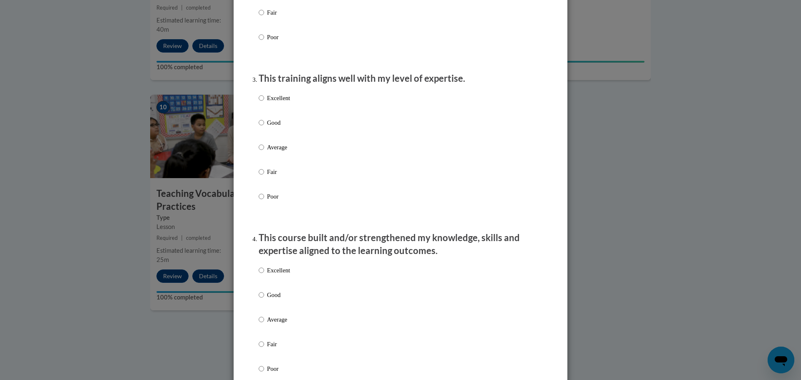
click at [281, 152] on p "Average" at bounding box center [278, 147] width 23 height 9
click at [264, 152] on input "Average" at bounding box center [261, 147] width 5 height 9
radio input "true"
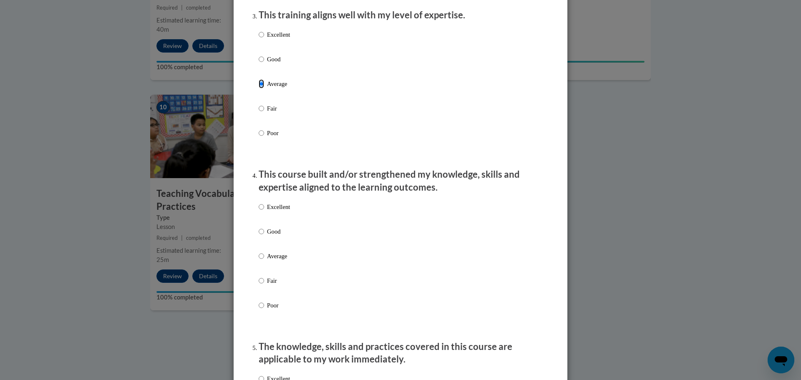
scroll to position [459, 0]
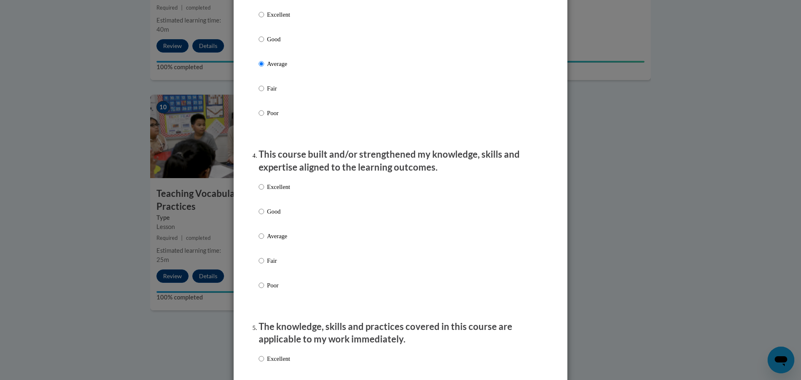
click at [282, 241] on p "Average" at bounding box center [278, 236] width 23 height 9
click at [264, 241] on input "Average" at bounding box center [261, 236] width 5 height 9
radio input "true"
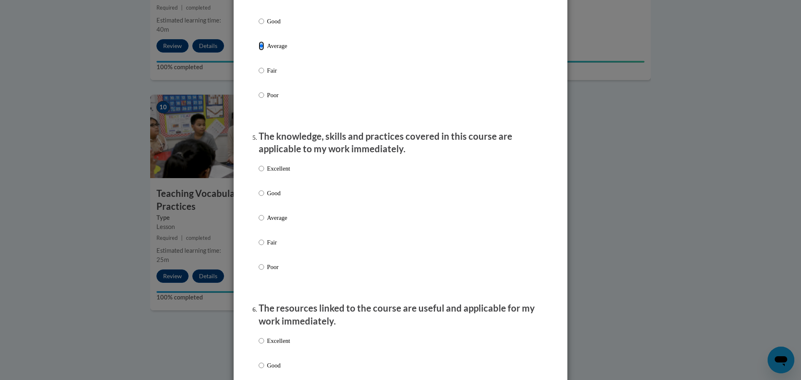
scroll to position [667, 0]
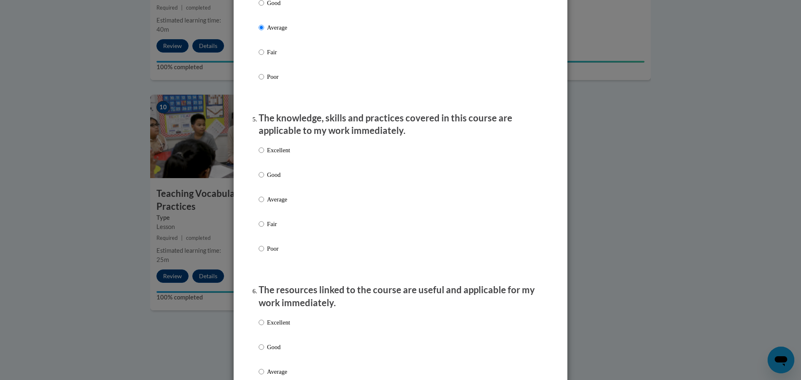
click at [275, 178] on p "Good" at bounding box center [278, 174] width 23 height 9
click at [264, 178] on input "Good" at bounding box center [261, 174] width 5 height 9
radio input "true"
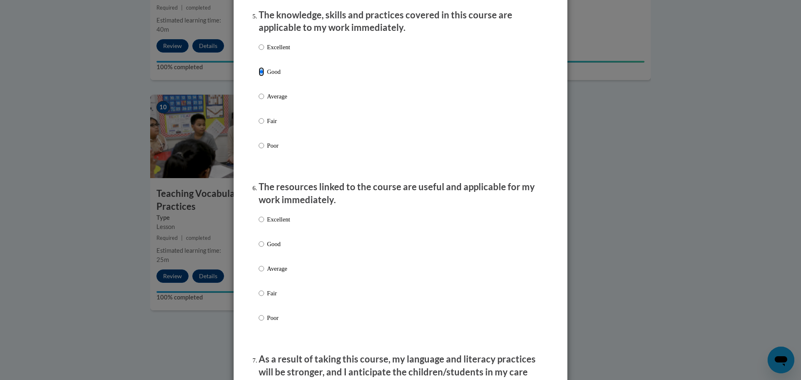
scroll to position [834, 0]
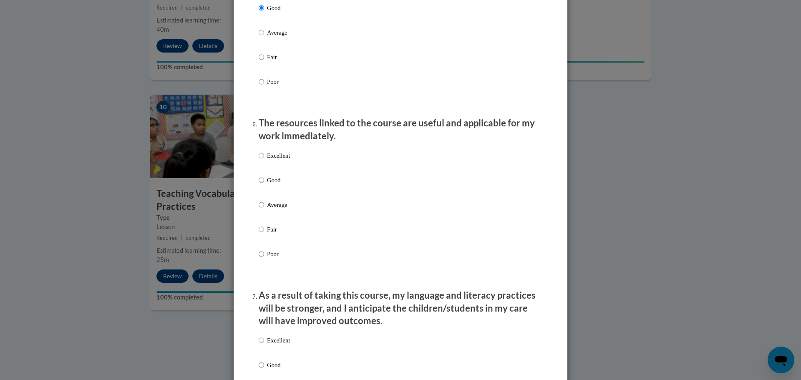
click at [267, 185] on p "Good" at bounding box center [278, 180] width 23 height 9
click at [264, 185] on input "Good" at bounding box center [261, 180] width 5 height 9
radio input "true"
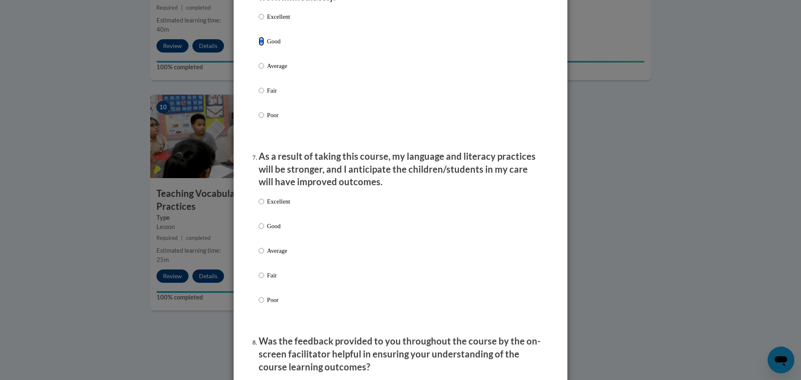
scroll to position [1001, 0]
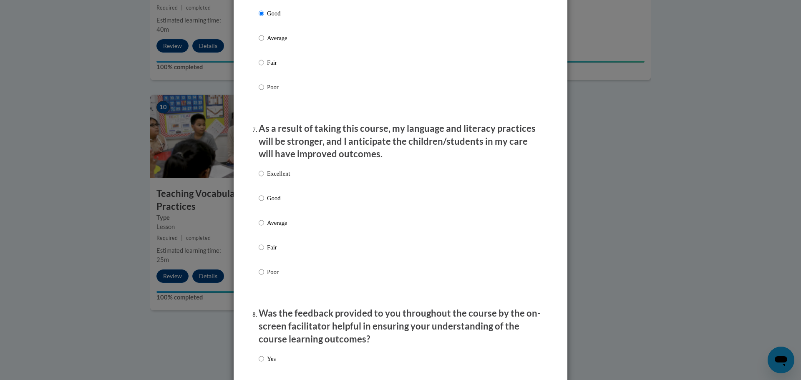
click at [279, 203] on p "Good" at bounding box center [278, 198] width 23 height 9
click at [264, 203] on input "Good" at bounding box center [261, 198] width 5 height 9
radio input "true"
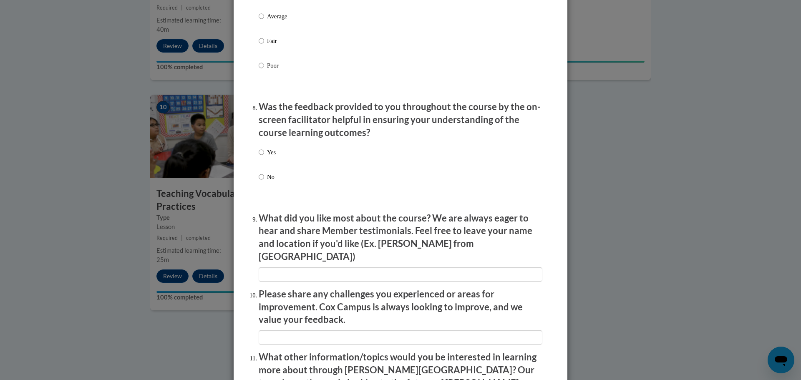
scroll to position [1210, 0]
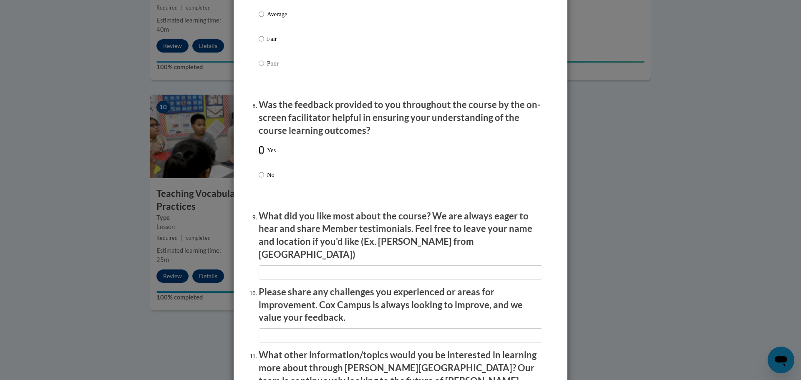
click at [259, 155] on input "Yes" at bounding box center [261, 150] width 5 height 9
radio input "true"
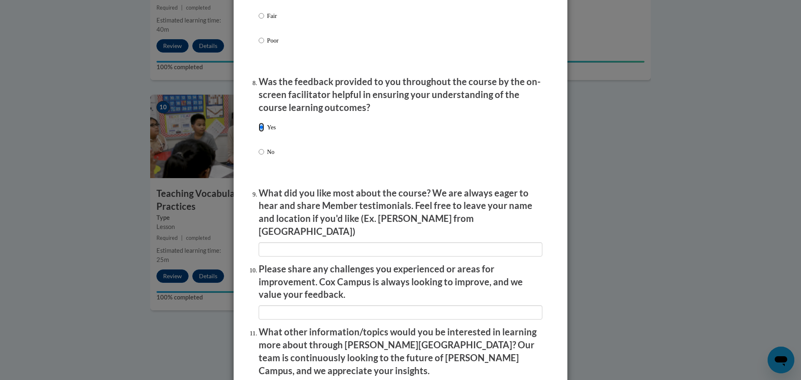
scroll to position [1251, 0]
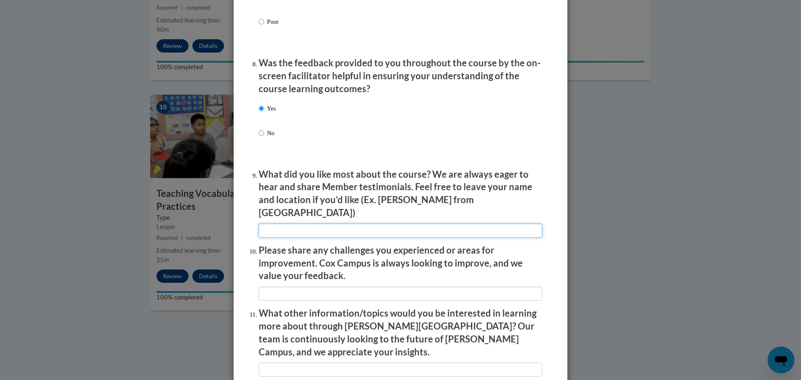
click at [317, 224] on input "textbox" at bounding box center [401, 231] width 284 height 14
type input "Self paced option to work as time allowed"
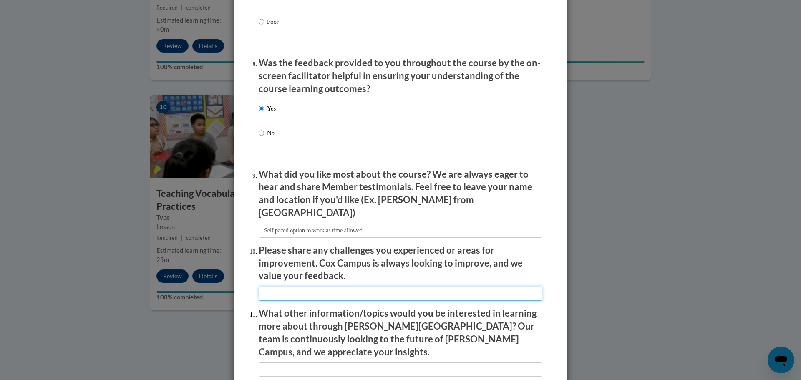
click at [353, 287] on input "textbox" at bounding box center [401, 294] width 284 height 14
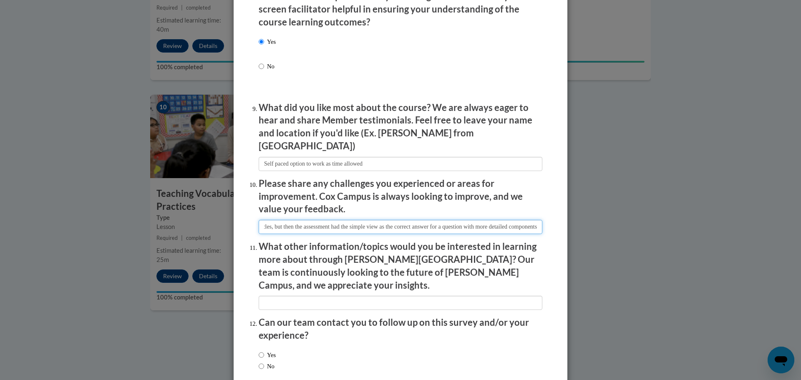
scroll to position [1353, 0]
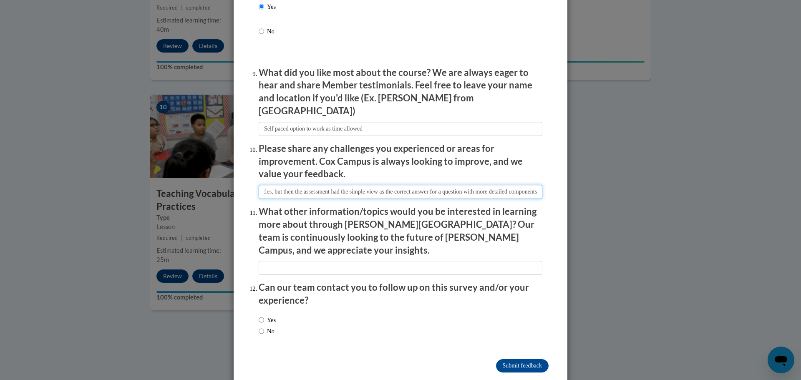
type input "Some test questions seemed tricky - ex: Simple View of Reading doesn't physical…"
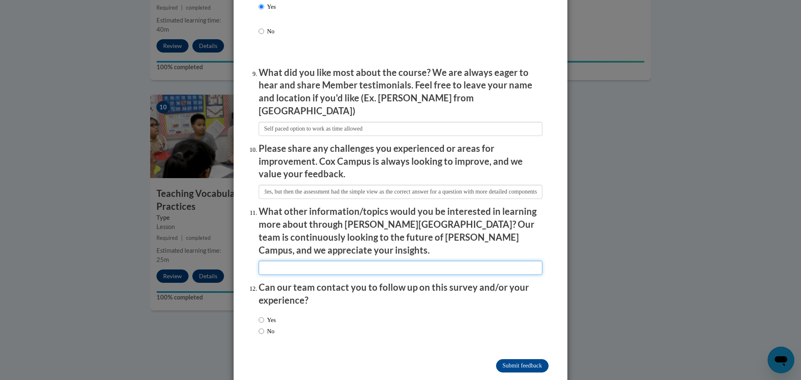
scroll to position [0, 0]
click at [371, 261] on input "textbox" at bounding box center [401, 268] width 284 height 14
type input "Early Literacy"
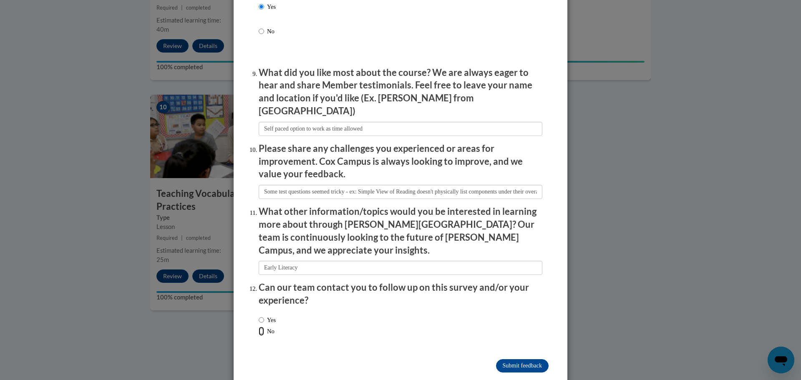
click at [259, 327] on input "No" at bounding box center [261, 331] width 5 height 9
radio input "true"
click at [513, 359] on input "Submit feedback" at bounding box center [522, 365] width 53 height 13
